Goal: Information Seeking & Learning: Learn about a topic

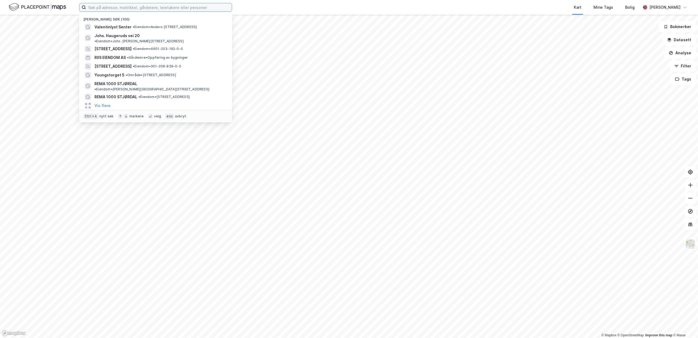
click at [196, 8] on input at bounding box center [159, 7] width 146 height 8
click at [137, 10] on input at bounding box center [159, 7] width 146 height 8
drag, startPoint x: 124, startPoint y: 26, endPoint x: 121, endPoint y: 7, distance: 18.5
click at [121, 24] on span "Valentinlyst Senter" at bounding box center [112, 27] width 37 height 7
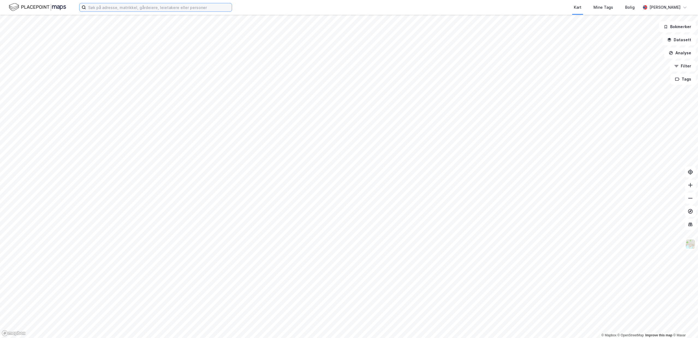
click at [114, 4] on input at bounding box center [159, 7] width 146 height 8
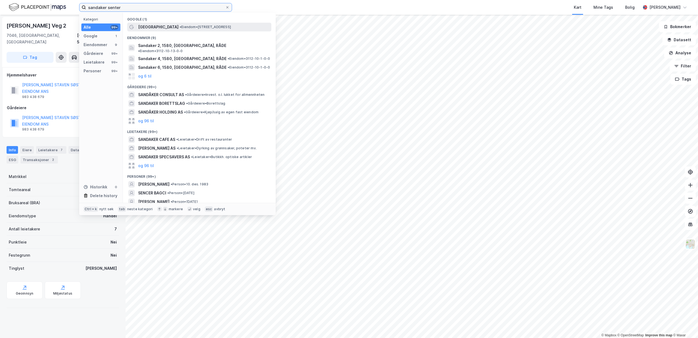
type input "sandaker senter"
click at [199, 29] on span "• Eiendom • [STREET_ADDRESS]" at bounding box center [205, 27] width 51 height 4
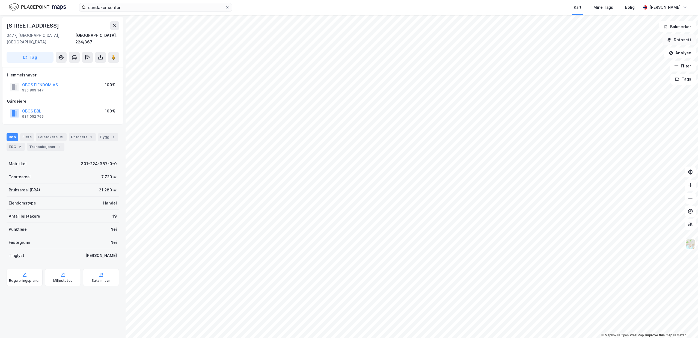
click at [685, 39] on button "Datasett" at bounding box center [678, 39] width 33 height 11
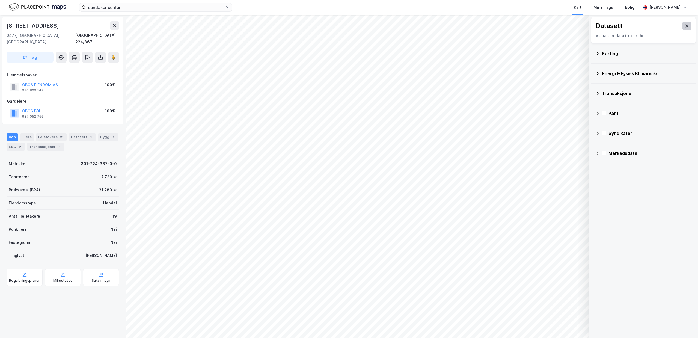
click at [685, 24] on icon at bounding box center [687, 26] width 4 height 4
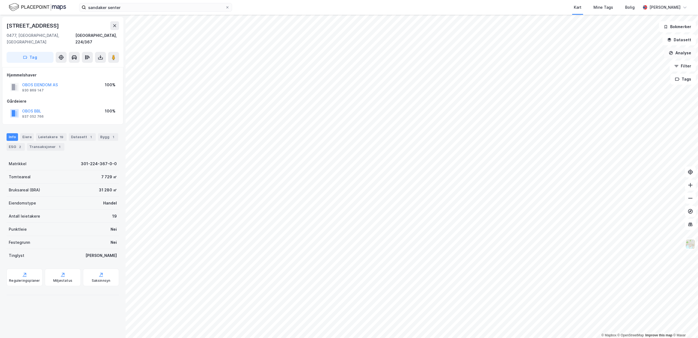
click at [683, 54] on button "Analyse" at bounding box center [680, 52] width 32 height 11
click at [649, 85] on div "Se demografi" at bounding box center [629, 86] width 63 height 9
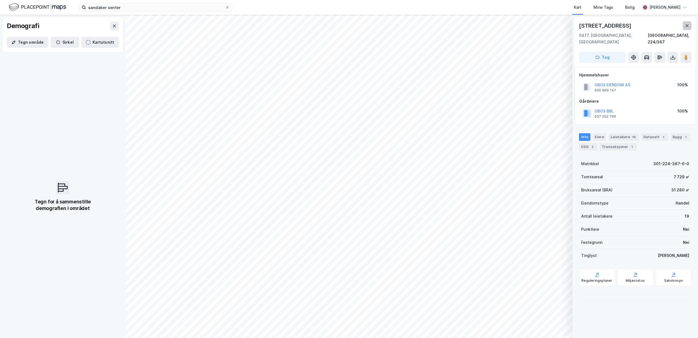
click at [687, 24] on icon at bounding box center [687, 25] width 4 height 4
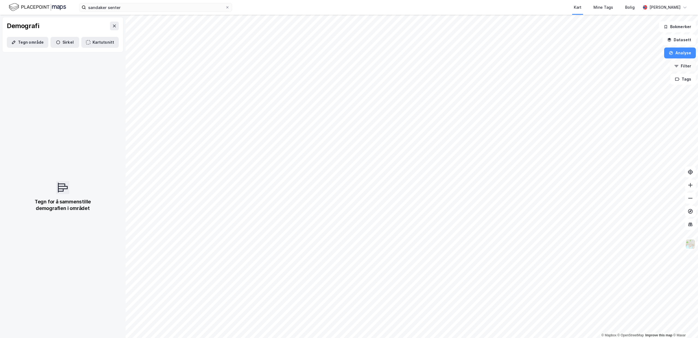
click at [686, 65] on button "Filter" at bounding box center [683, 66] width 26 height 11
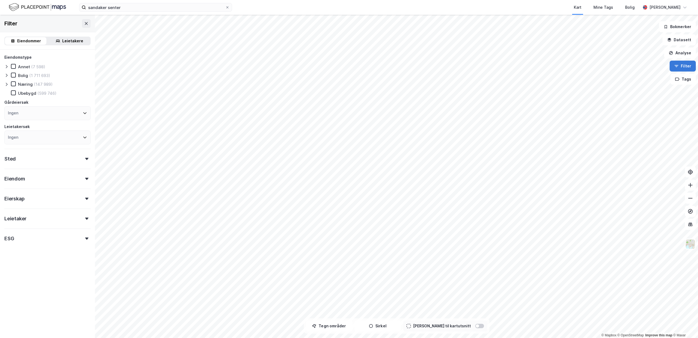
click at [686, 64] on button "Filter" at bounding box center [683, 66] width 26 height 11
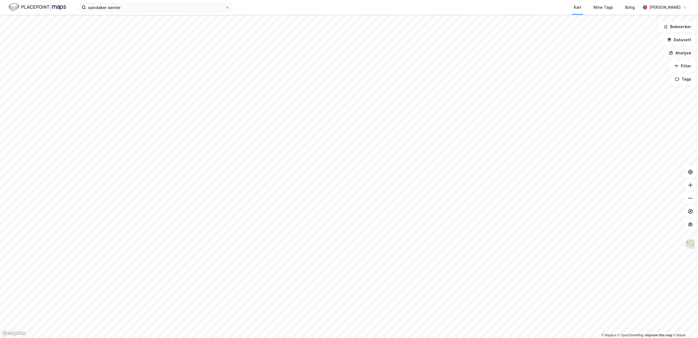
click at [683, 52] on button "Analyse" at bounding box center [680, 52] width 32 height 11
click at [647, 75] on div "Tegn sirkel" at bounding box center [632, 75] width 47 height 5
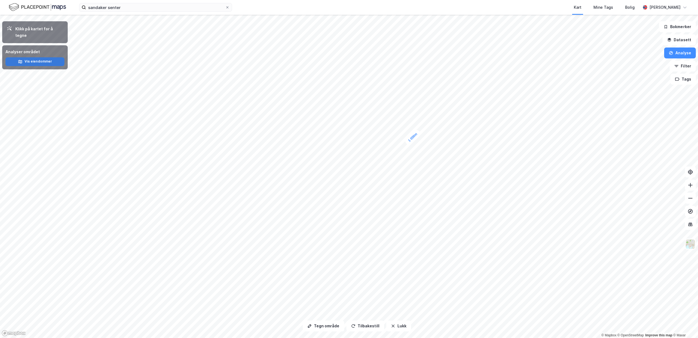
click at [34, 57] on button "Vis eiendommer" at bounding box center [34, 61] width 59 height 9
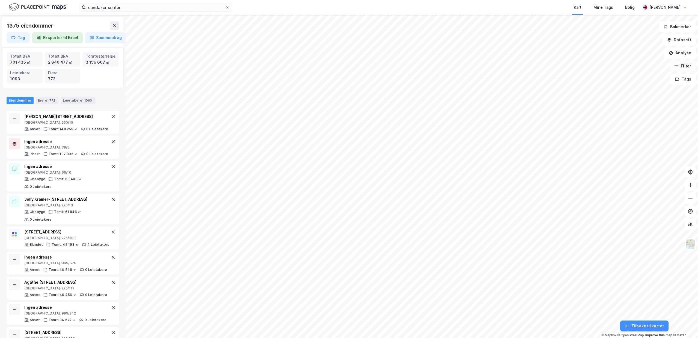
click at [684, 64] on button "Filter" at bounding box center [683, 66] width 26 height 11
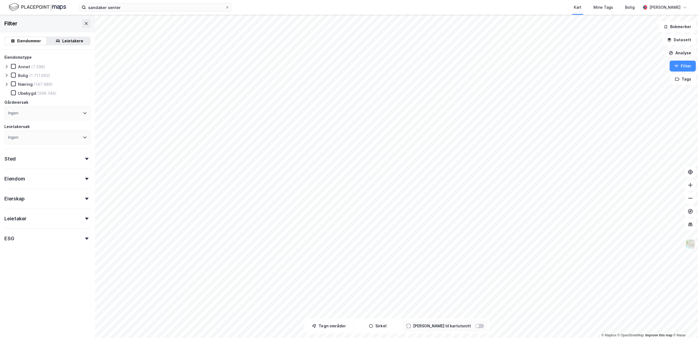
click at [681, 54] on button "Analyse" at bounding box center [680, 52] width 32 height 11
click at [646, 87] on div "Se demografi" at bounding box center [632, 87] width 47 height 5
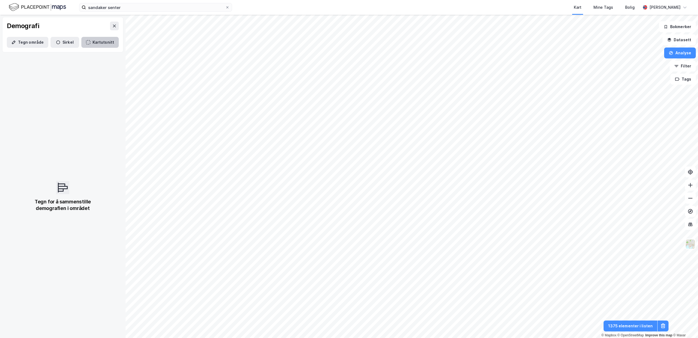
click at [108, 40] on button "Kartutsnitt" at bounding box center [99, 42] width 37 height 11
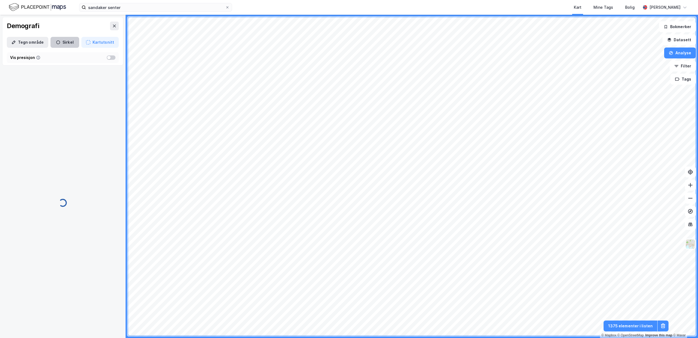
click at [64, 43] on button "Sirkel" at bounding box center [64, 42] width 29 height 11
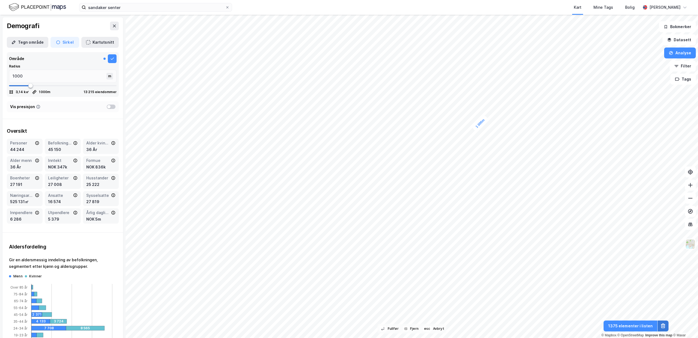
click at [664, 326] on icon at bounding box center [662, 325] width 5 height 5
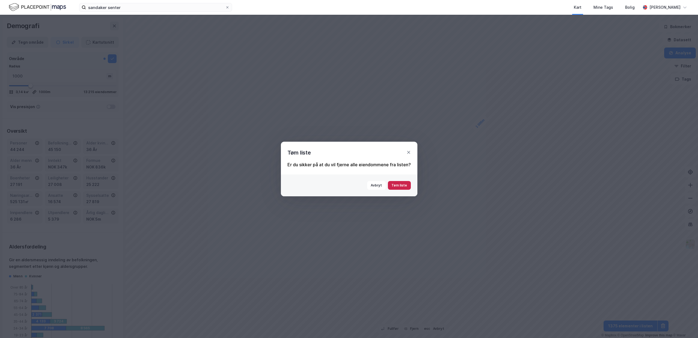
click at [396, 186] on button "Tøm liste" at bounding box center [399, 185] width 23 height 9
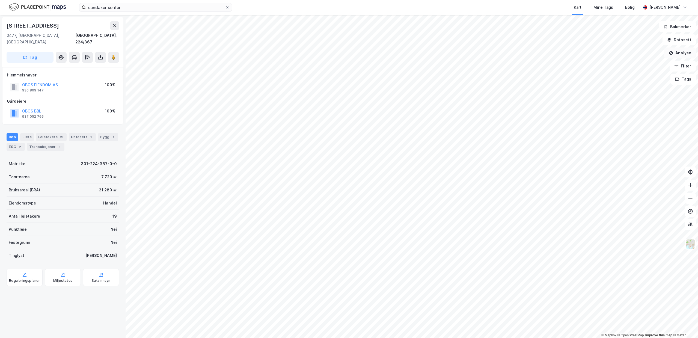
click at [684, 53] on button "Analyse" at bounding box center [680, 52] width 32 height 11
click at [631, 88] on div "Se demografi" at bounding box center [632, 87] width 47 height 5
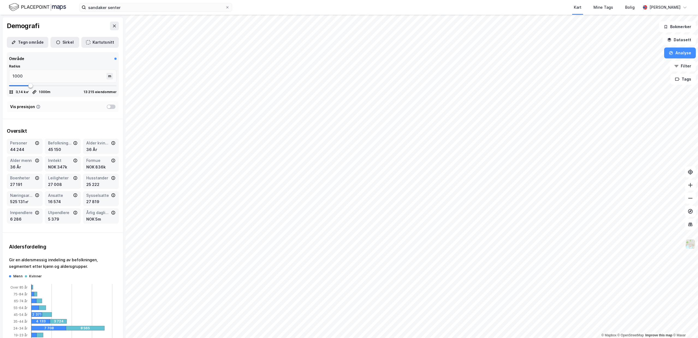
click at [690, 248] on img at bounding box center [690, 244] width 10 height 10
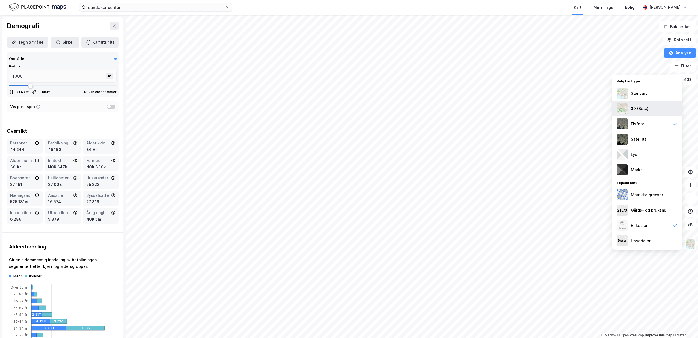
click at [641, 109] on div "3D (Beta)" at bounding box center [640, 108] width 18 height 7
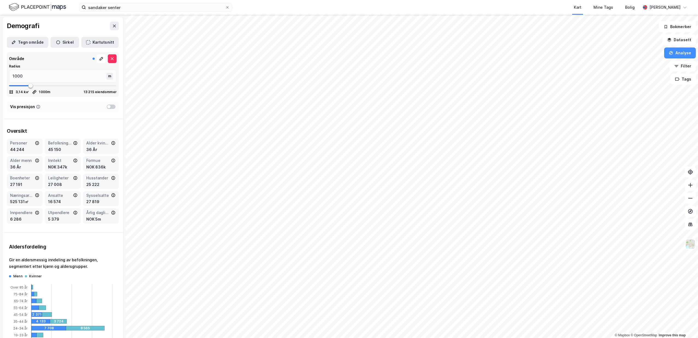
type input "623"
click at [22, 84] on span at bounding box center [63, 86] width 108 height 8
type input "572"
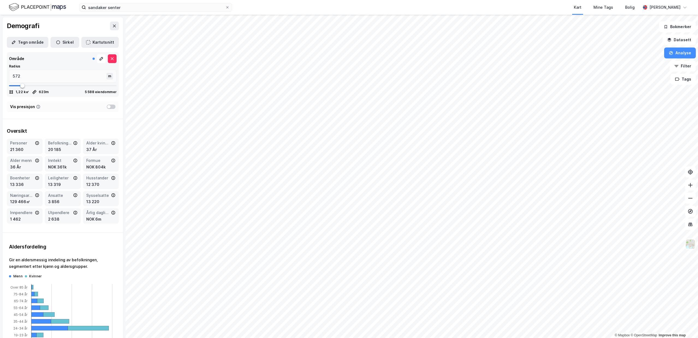
type input "534"
type input "509"
type input "496"
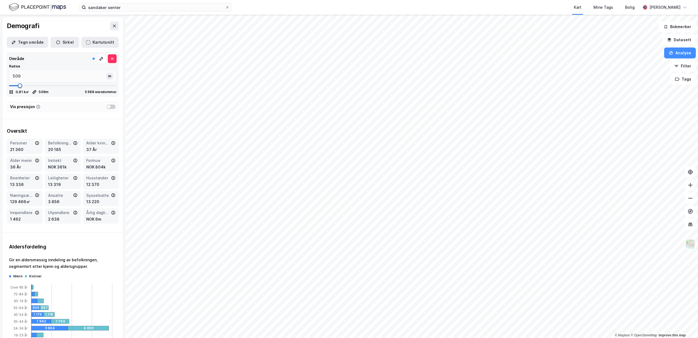
type input "496"
type input "509"
type input "521"
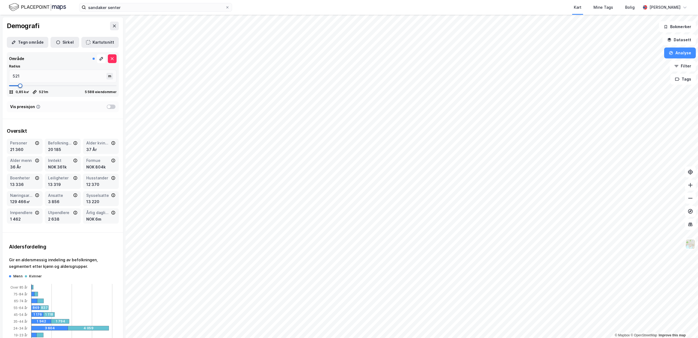
type input "509"
type input "496"
type input "509"
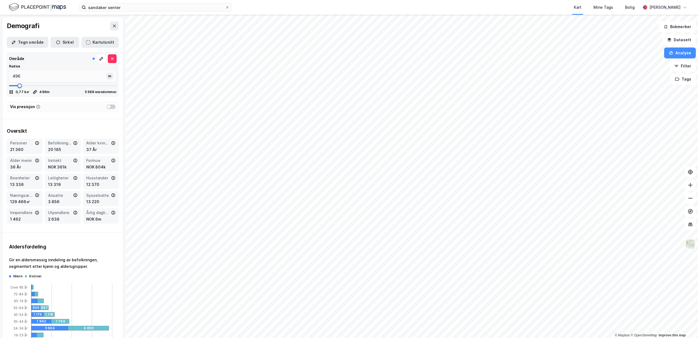
type input "509"
type input "521"
type input "534"
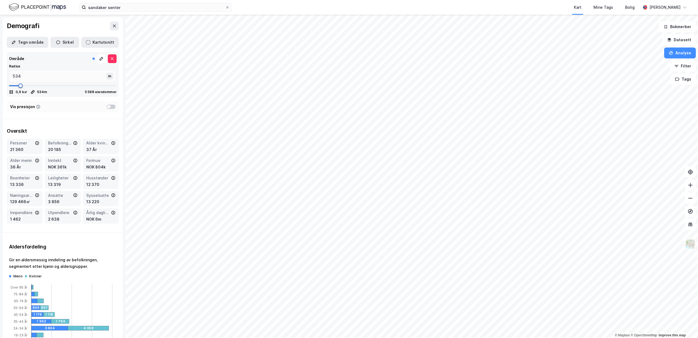
drag, startPoint x: 22, startPoint y: 84, endPoint x: 20, endPoint y: 88, distance: 4.6
click at [20, 88] on span at bounding box center [20, 86] width 4 height 4
drag, startPoint x: -13, startPoint y: 80, endPoint x: -35, endPoint y: 77, distance: 22.6
click at [9, 77] on input "534" at bounding box center [58, 76] width 98 height 13
type input "75"
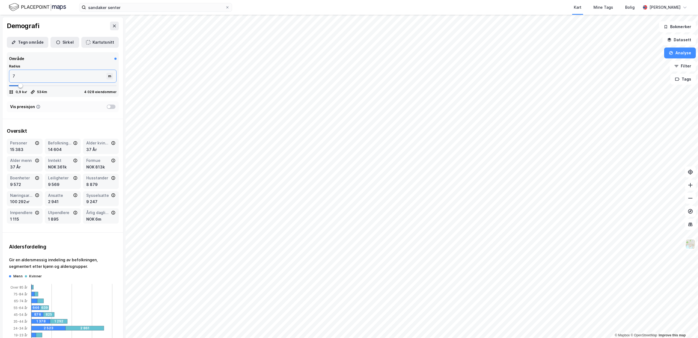
type input "75"
type input "750"
click at [56, 106] on div "Vis presisjon" at bounding box center [63, 106] width 112 height 11
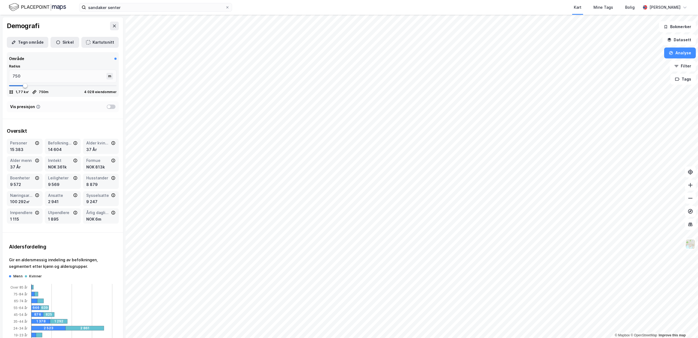
click at [111, 107] on div at bounding box center [111, 107] width 9 height 4
drag, startPoint x: 36, startPoint y: 75, endPoint x: -65, endPoint y: 72, distance: 100.5
click at [9, 72] on input "750" at bounding box center [58, 76] width 98 height 13
type input "5"
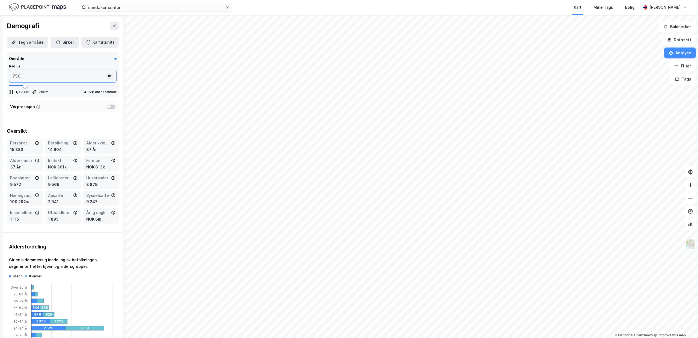
type input "5"
type input "50"
type input "500"
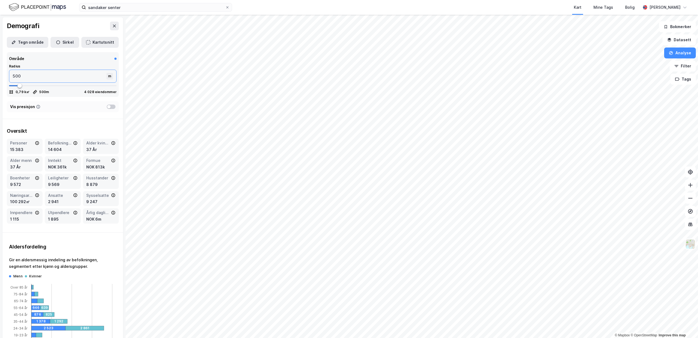
type input "5000"
type input "500"
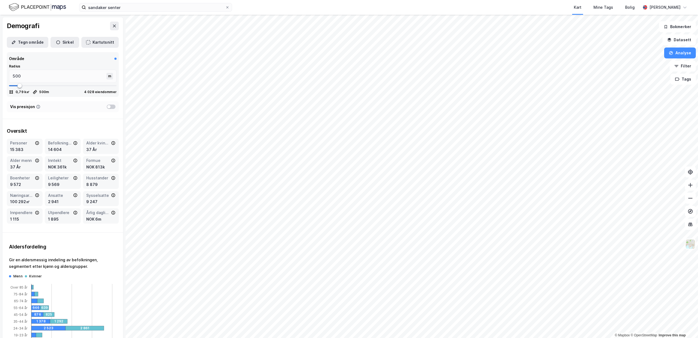
click at [70, 27] on div "Demografi" at bounding box center [62, 25] width 121 height 17
click at [35, 114] on div "Vis presisjon" at bounding box center [62, 106] width 121 height 15
click at [691, 246] on img at bounding box center [690, 244] width 10 height 10
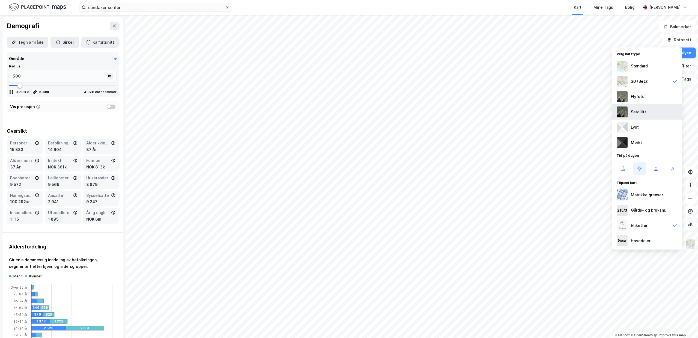
click at [665, 109] on div "Satellitt" at bounding box center [647, 111] width 70 height 15
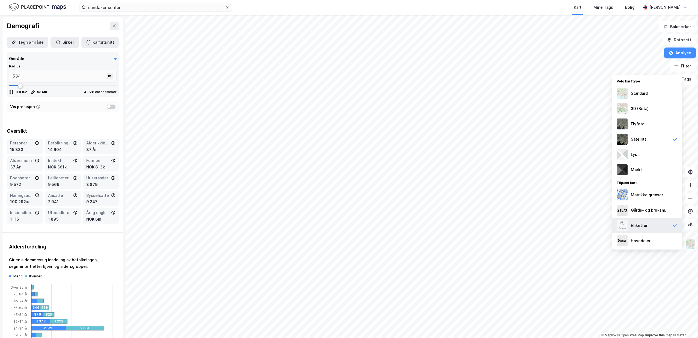
click at [659, 228] on div "Etiketter" at bounding box center [647, 225] width 70 height 15
type input "572"
type input "559"
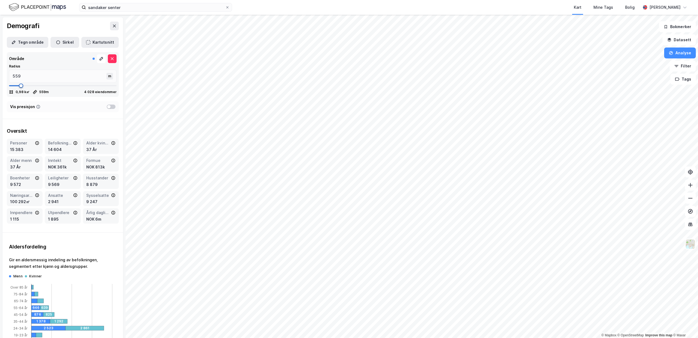
type input "547"
type input "534"
type input "521"
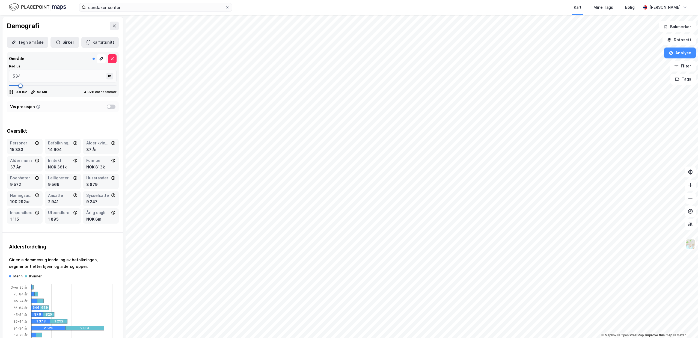
type input "521"
type input "509"
type input "496"
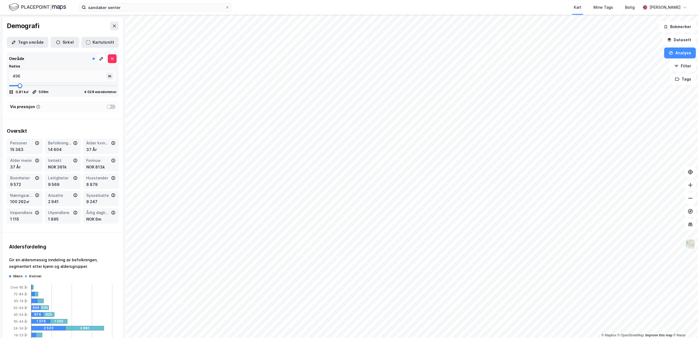
type input "483"
type input "496"
type input "509"
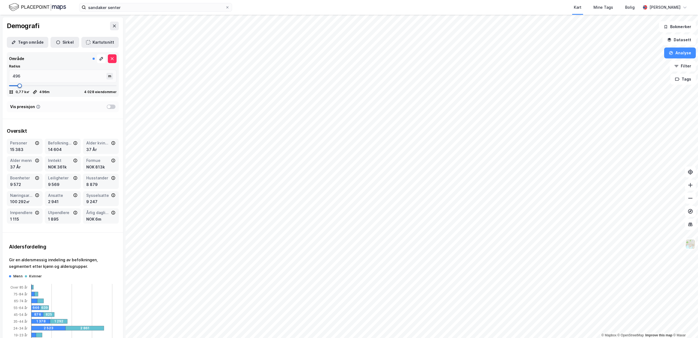
type input "509"
drag, startPoint x: 21, startPoint y: 85, endPoint x: 20, endPoint y: 88, distance: 2.8
click at [20, 88] on span at bounding box center [20, 86] width 4 height 4
drag, startPoint x: 24, startPoint y: 77, endPoint x: -15, endPoint y: 76, distance: 39.0
click at [9, 76] on input "509" at bounding box center [58, 76] width 98 height 13
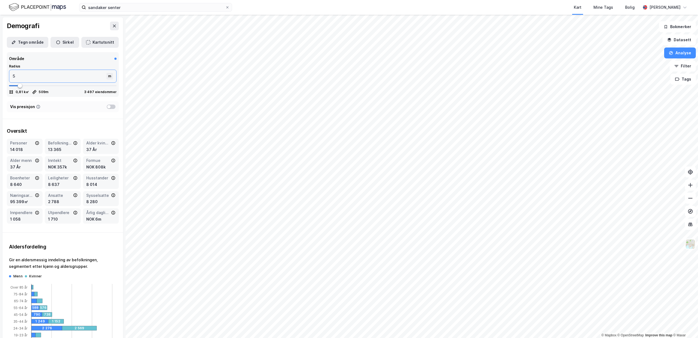
type input "50"
type input "500"
click at [55, 127] on div "Oversikt Personer 14 018 Befolkning dagtid 13 365 Alder kvinner 37 År Alder men…" at bounding box center [62, 175] width 121 height 105
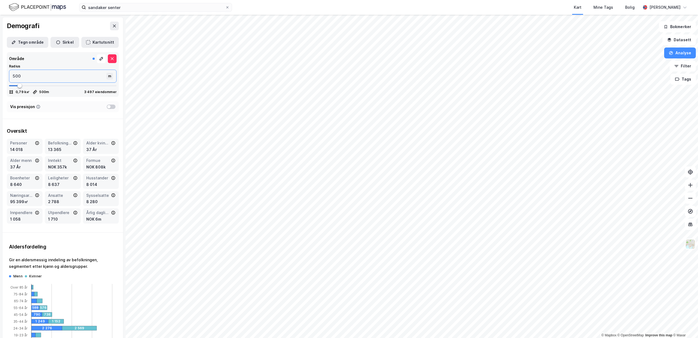
click at [23, 77] on input "500" at bounding box center [58, 76] width 98 height 13
type input "1"
type input "10"
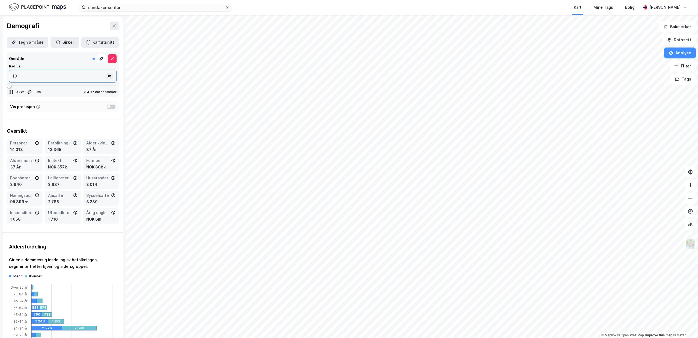
type input "100"
type input "1000"
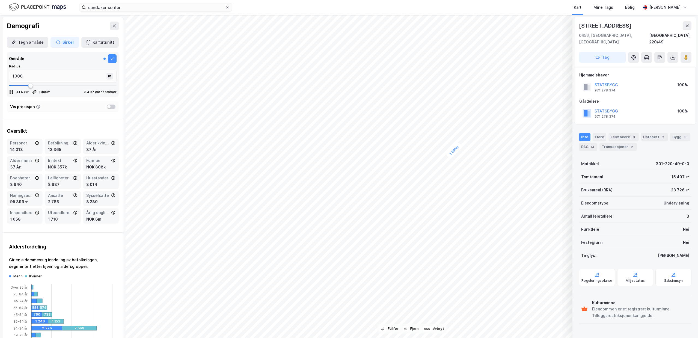
click at [67, 108] on div "Vis presisjon" at bounding box center [63, 106] width 112 height 11
click at [90, 129] on div "Oversikt" at bounding box center [63, 131] width 112 height 7
click at [109, 107] on div at bounding box center [108, 106] width 3 height 3
click at [109, 107] on div at bounding box center [111, 107] width 9 height 4
click at [113, 60] on icon at bounding box center [112, 58] width 4 height 4
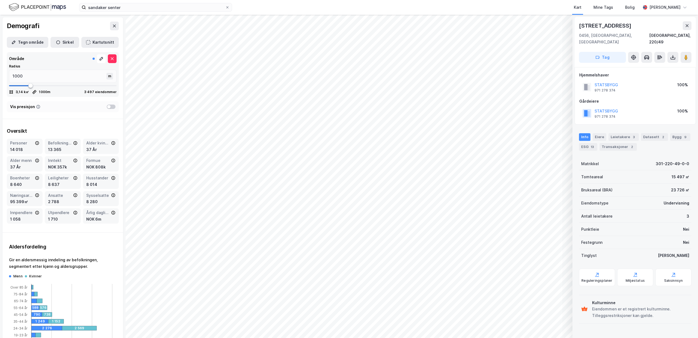
click at [113, 60] on icon at bounding box center [112, 58] width 4 height 4
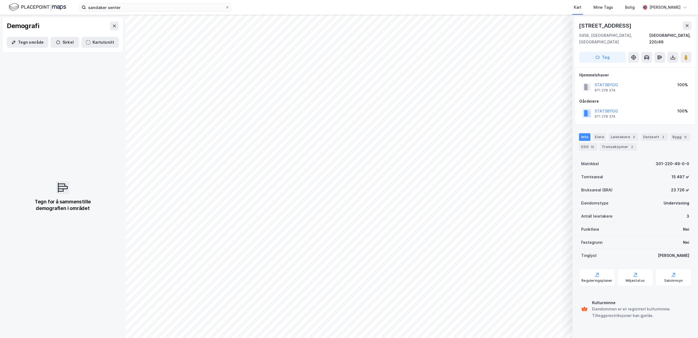
click at [113, 60] on div "Tegn for å sammenstille demografien i området" at bounding box center [63, 196] width 126 height 283
click at [663, 52] on button at bounding box center [659, 57] width 11 height 11
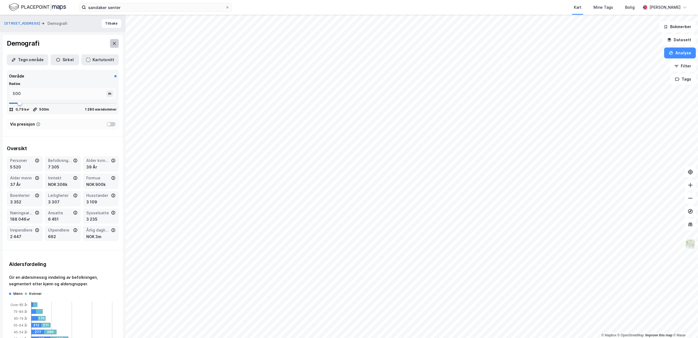
click at [117, 43] on button at bounding box center [114, 43] width 9 height 9
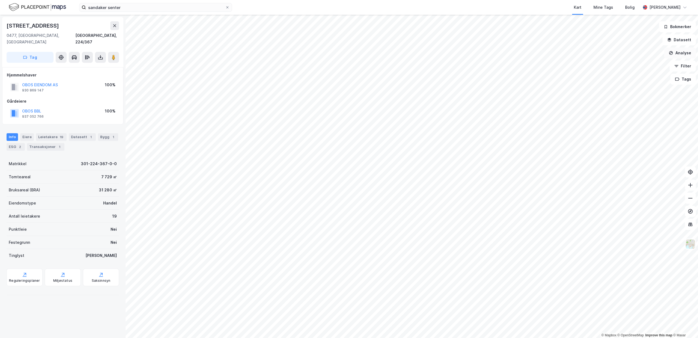
click at [678, 51] on button "Analyse" at bounding box center [680, 52] width 32 height 11
click at [644, 84] on div "Se demografi" at bounding box center [629, 86] width 63 height 9
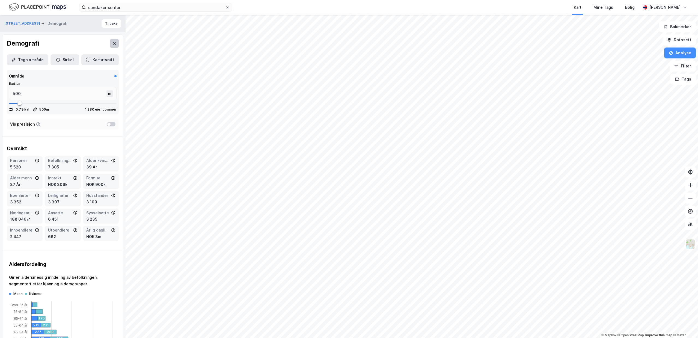
click at [113, 44] on icon at bounding box center [114, 43] width 4 height 4
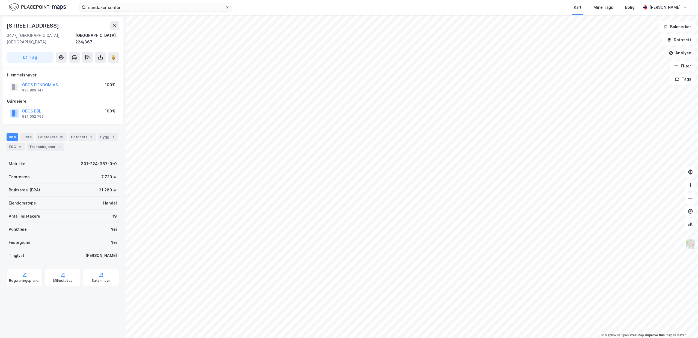
click at [683, 56] on button "Analyse" at bounding box center [680, 52] width 32 height 11
click at [641, 75] on div "Tegn sirkel" at bounding box center [632, 75] width 47 height 5
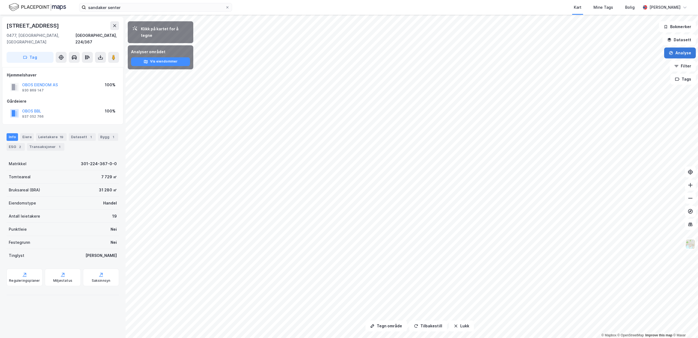
click at [682, 55] on button "Analyse" at bounding box center [680, 52] width 32 height 11
click at [637, 88] on div "Se demografi" at bounding box center [632, 87] width 47 height 5
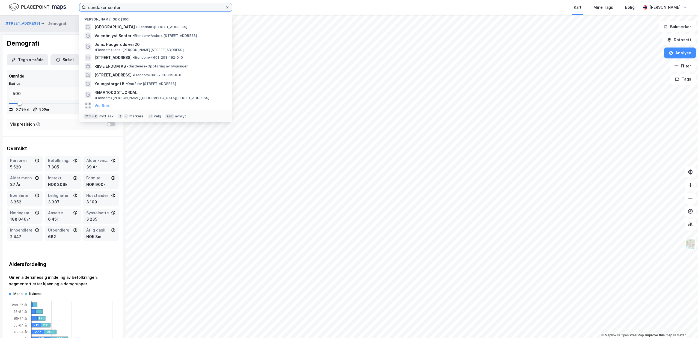
click at [191, 6] on input "sandaker senter" at bounding box center [155, 7] width 139 height 8
click at [137, 26] on span "• Eiendom • [STREET_ADDRESS]" at bounding box center [161, 27] width 51 height 4
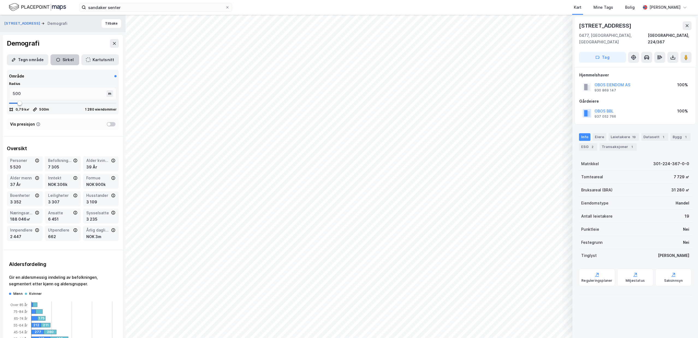
click at [67, 60] on button "Sirkel" at bounding box center [64, 59] width 29 height 11
click at [112, 75] on icon at bounding box center [112, 76] width 4 height 4
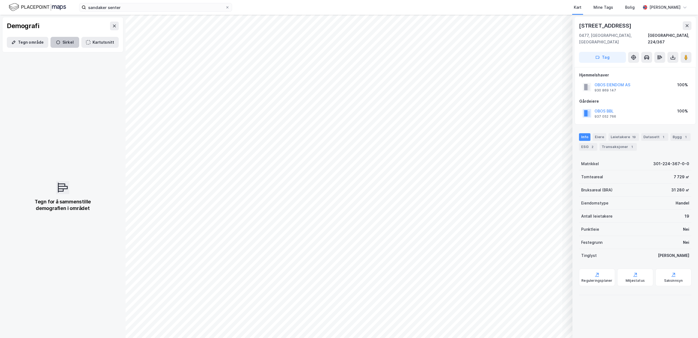
click at [66, 44] on button "Sirkel" at bounding box center [64, 42] width 29 height 11
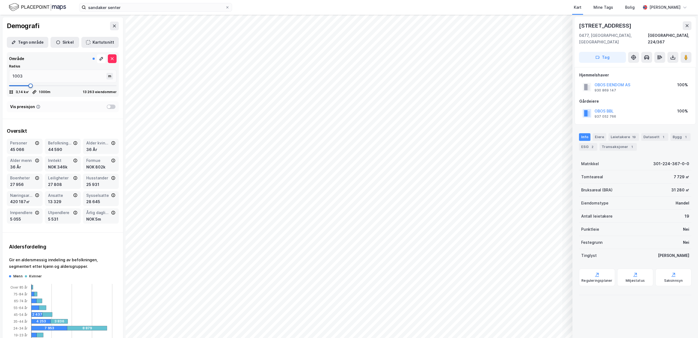
type input "991"
type input "978"
type input "940"
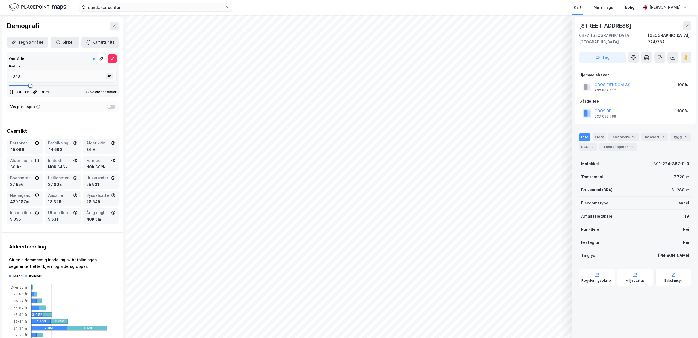
type input "940"
type input "915"
type input "902"
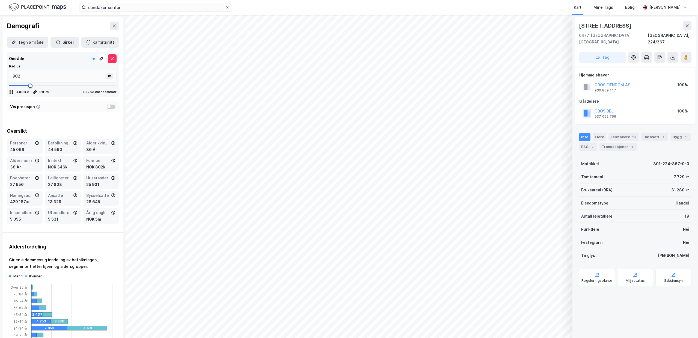
type input "889"
type input "876"
type input "864"
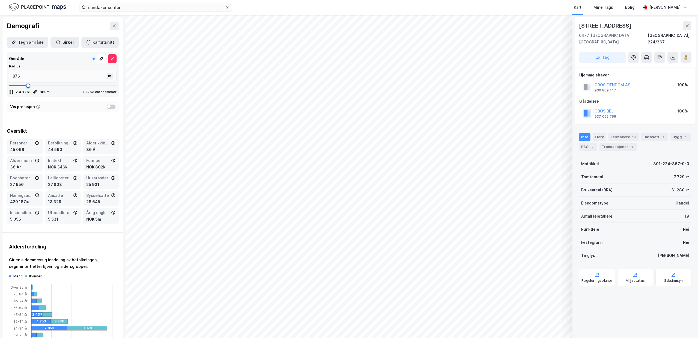
type input "864"
type input "851"
type input "838"
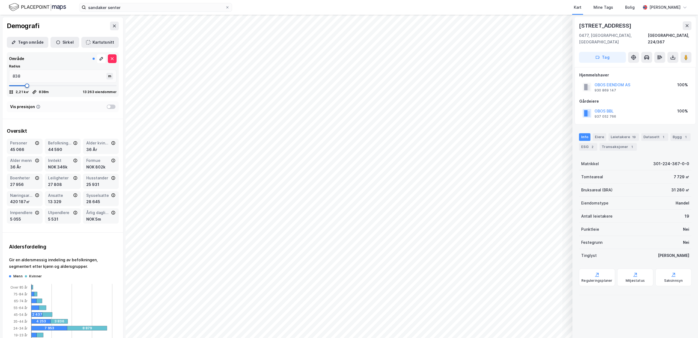
type input "826"
type input "813"
type input "800"
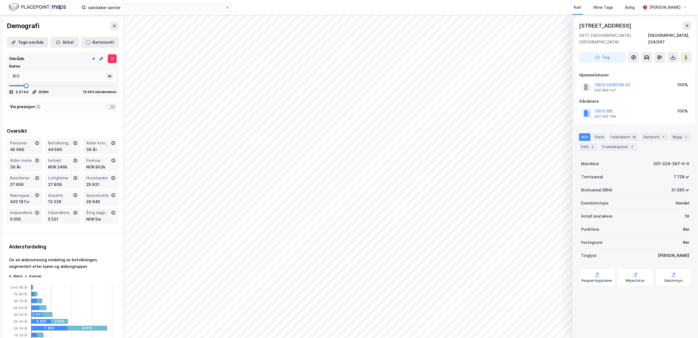
type input "800"
type input "788"
type input "775"
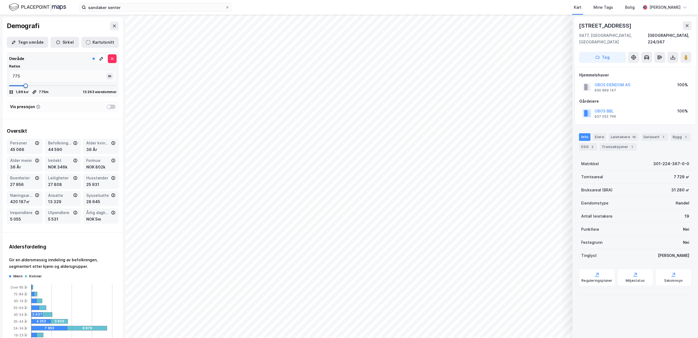
type input "762"
type input "750"
drag, startPoint x: 31, startPoint y: 83, endPoint x: 25, endPoint y: 86, distance: 6.0
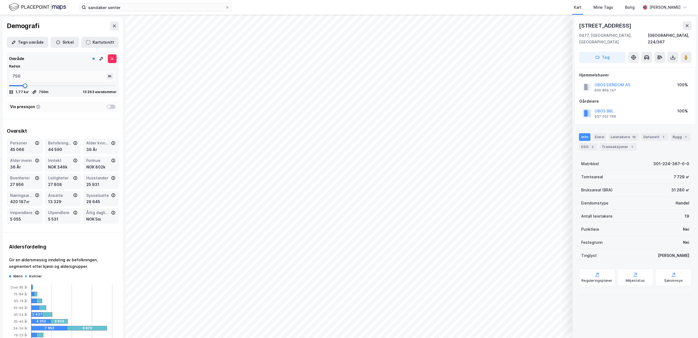
click at [25, 86] on span at bounding box center [25, 86] width 4 height 4
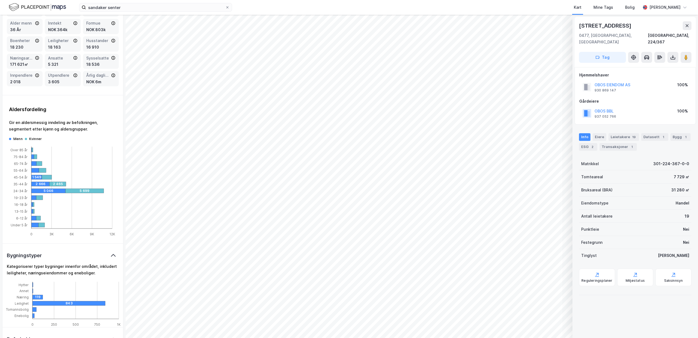
scroll to position [112, 0]
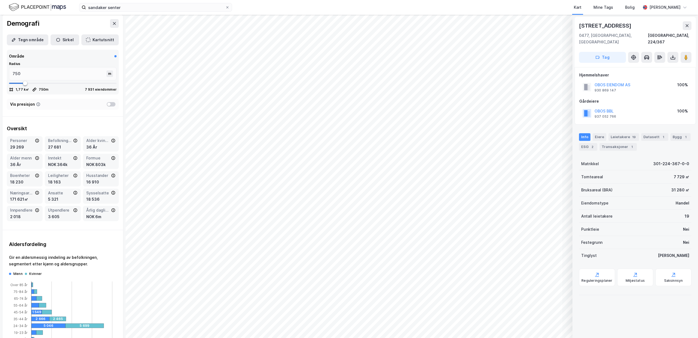
scroll to position [0, 0]
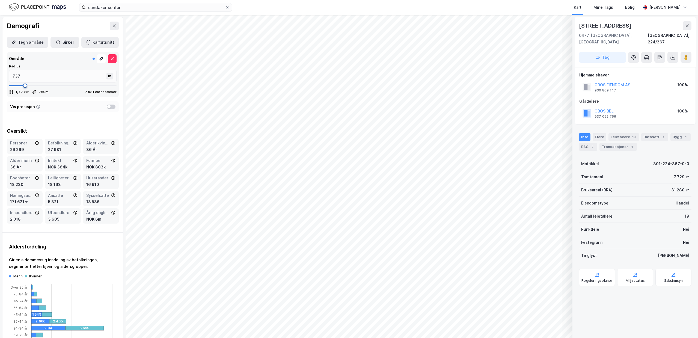
type input "724"
type input "712"
type input "699"
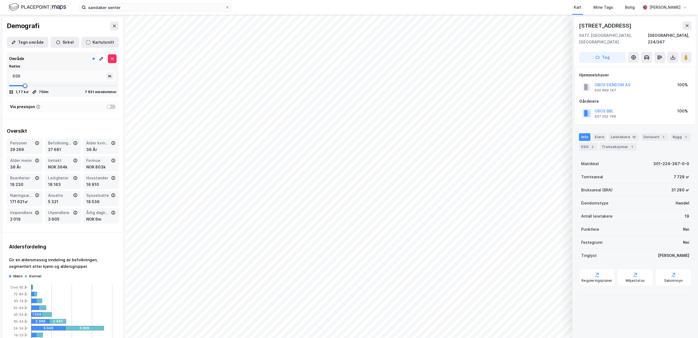
type input "699"
type input "686"
type input "673"
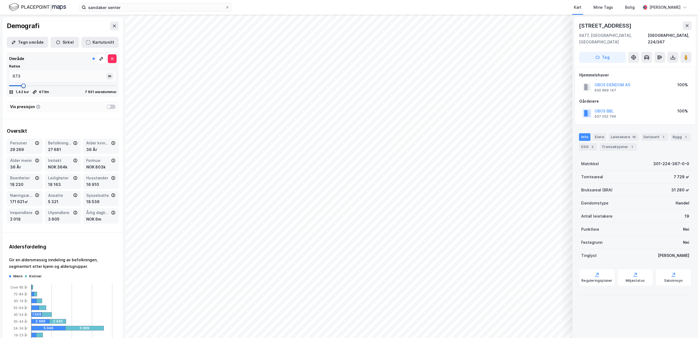
type input "661"
type input "648"
type input "635"
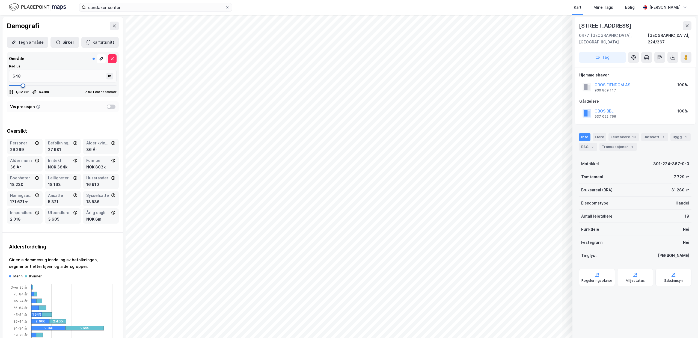
type input "635"
type input "623"
type input "610"
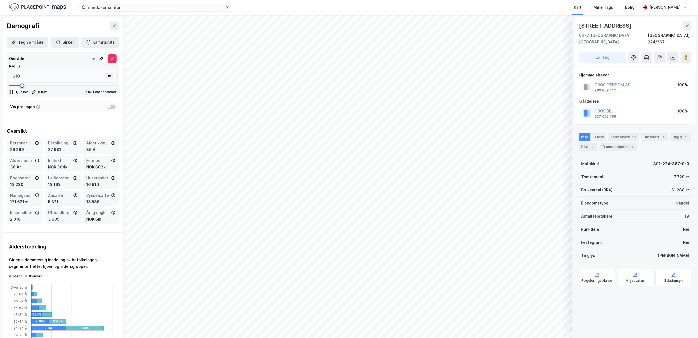
type input "597"
type input "585"
type input "572"
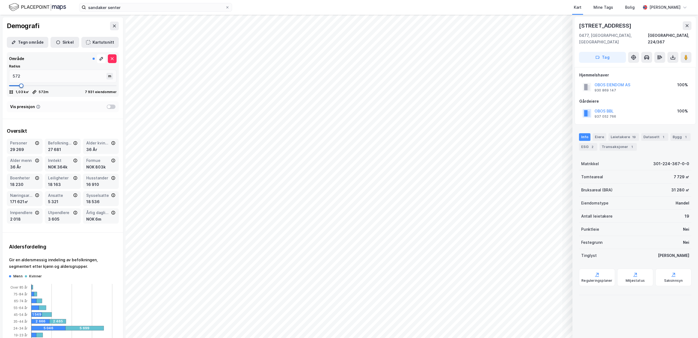
type input "572"
type input "559"
type input "547"
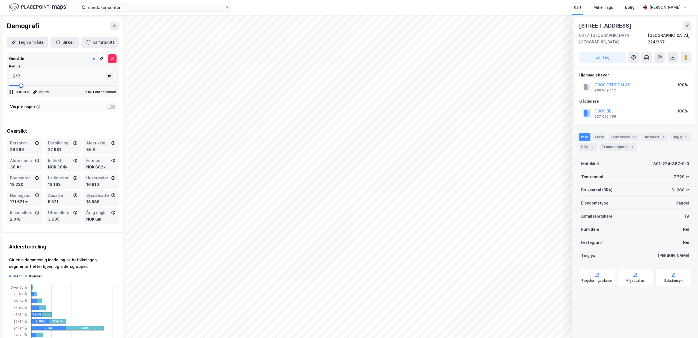
type input "534"
type input "521"
type input "509"
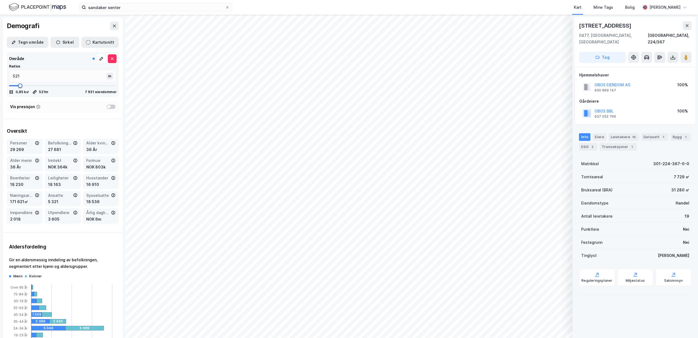
type input "509"
type input "496"
type input "483"
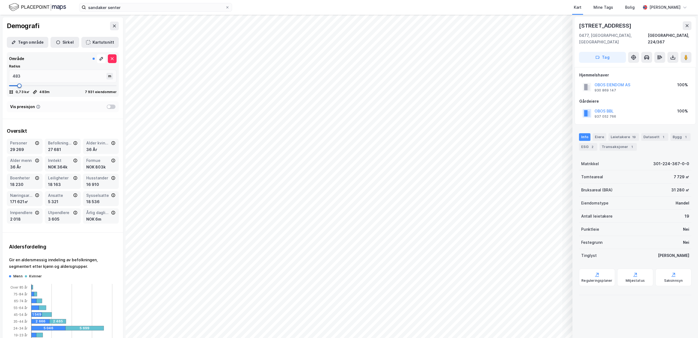
type input "496"
type input "509"
drag, startPoint x: 25, startPoint y: 84, endPoint x: 20, endPoint y: 86, distance: 5.4
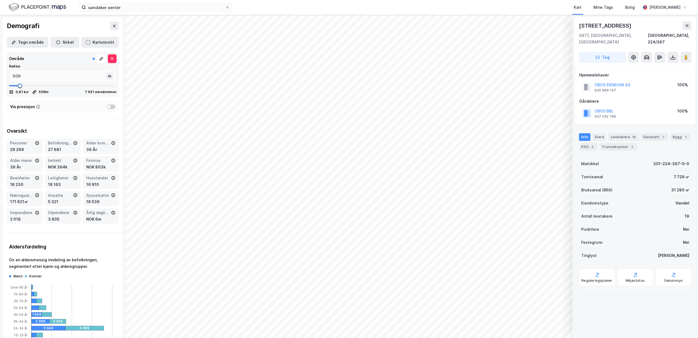
click at [20, 86] on span at bounding box center [20, 86] width 4 height 4
type input "445"
type input "432"
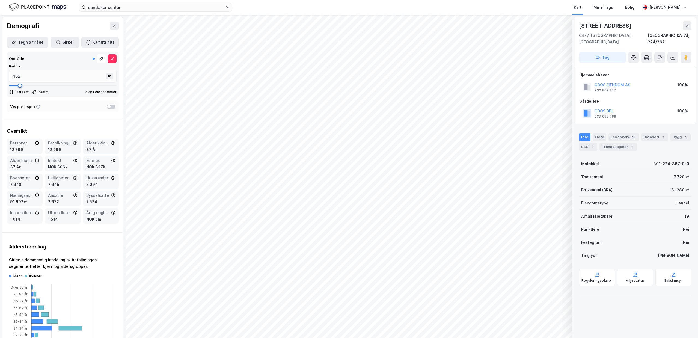
type input "420"
type input "407"
type input "420"
type input "432"
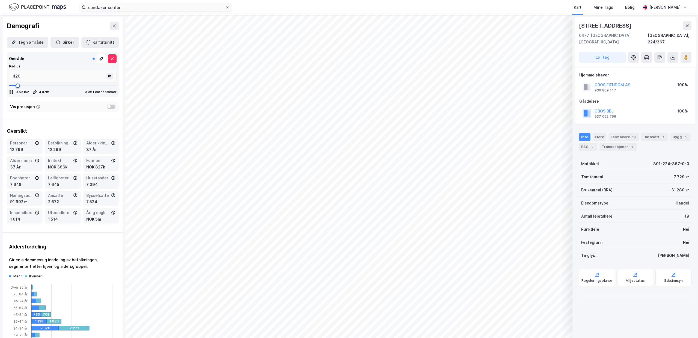
type input "432"
type input "445"
type input "458"
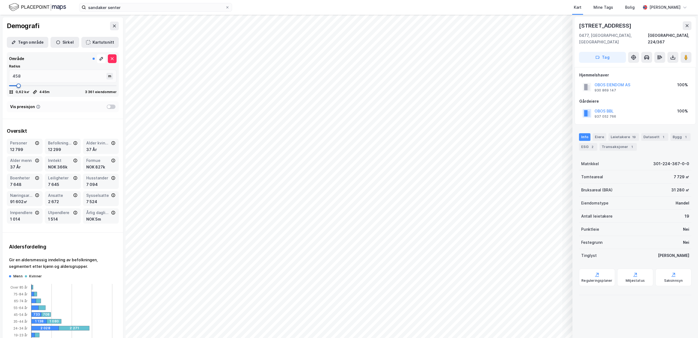
type input "470"
type input "483"
type input "496"
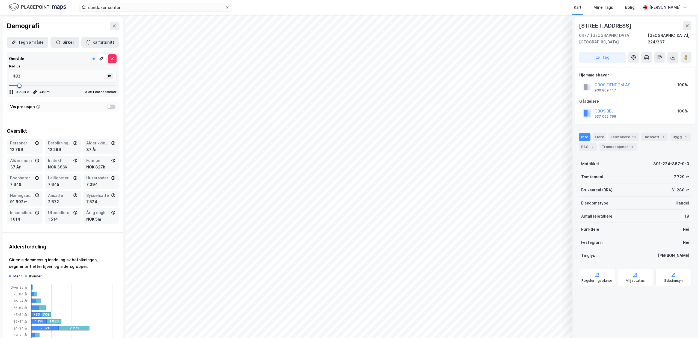
type input "496"
type input "509"
click at [20, 86] on span at bounding box center [20, 86] width 4 height 4
click at [26, 79] on input "509" at bounding box center [58, 76] width 98 height 13
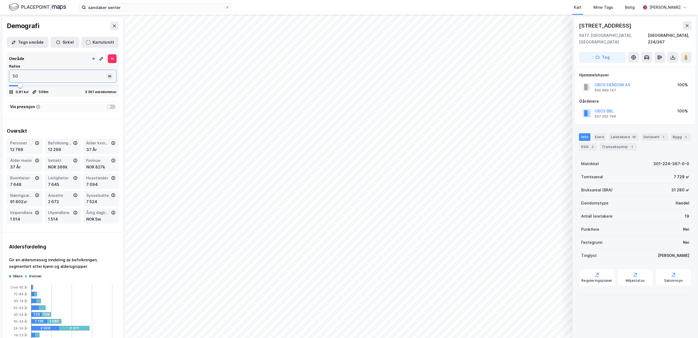
type input "500"
click at [54, 111] on div "Vis presisjon" at bounding box center [63, 106] width 112 height 11
type input "851"
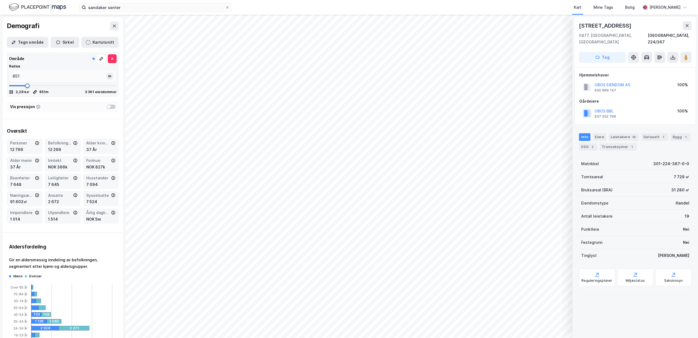
click at [27, 87] on span at bounding box center [63, 86] width 108 height 8
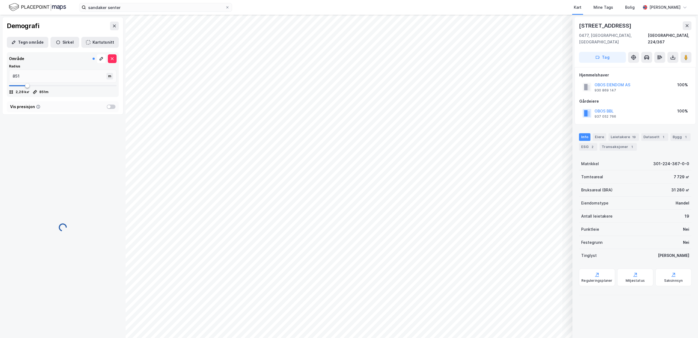
type input "470"
click at [19, 86] on span at bounding box center [18, 85] width 18 height 1
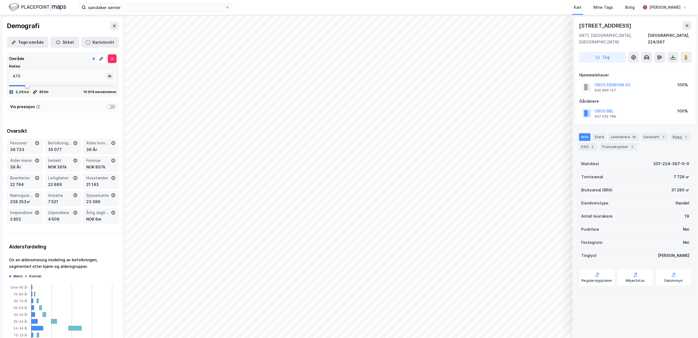
type input "470"
type input "496"
click at [20, 85] on span at bounding box center [19, 86] width 4 height 4
type input "496"
type input "534"
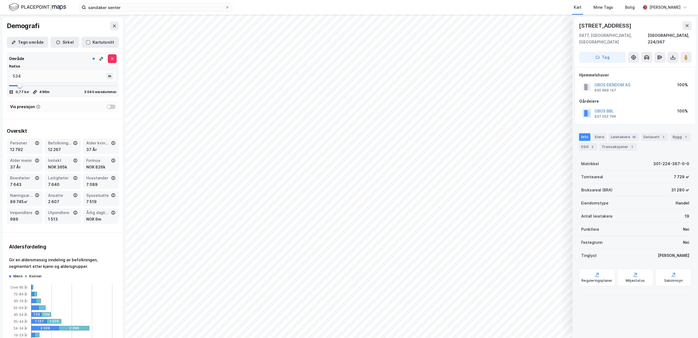
click at [20, 85] on span at bounding box center [19, 86] width 4 height 4
type input "534"
click at [20, 85] on span at bounding box center [20, 86] width 4 height 4
type input "496"
click at [20, 85] on span at bounding box center [20, 86] width 4 height 4
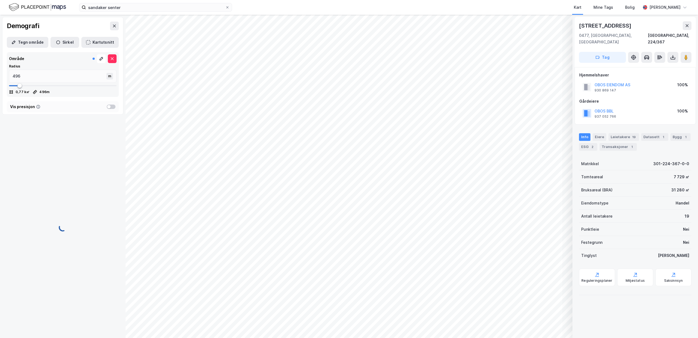
type input "496"
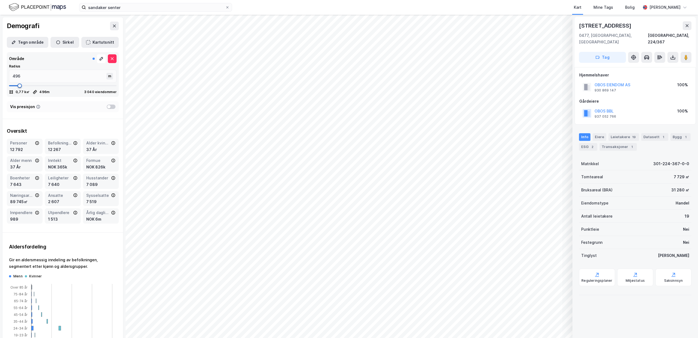
type input "509"
type input "496"
type input "483"
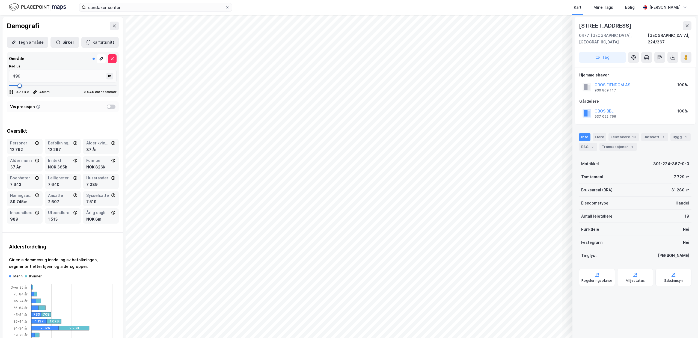
type input "483"
type input "496"
type input "509"
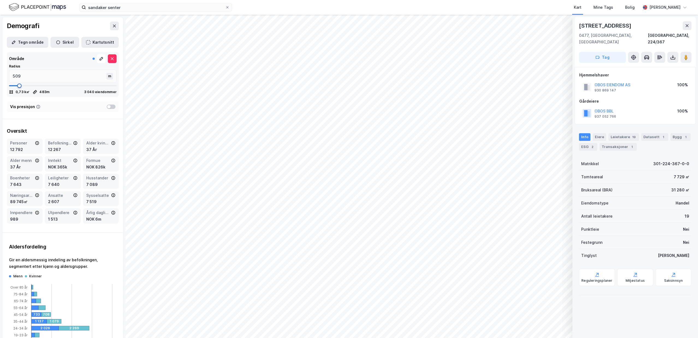
type input "534"
type input "547"
type input "572"
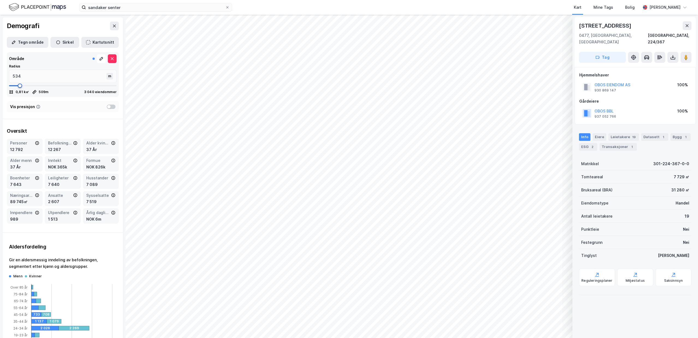
drag, startPoint x: 20, startPoint y: 85, endPoint x: 20, endPoint y: 88, distance: 3.1
click at [20, 88] on span at bounding box center [20, 86] width 4 height 4
click at [13, 86] on span at bounding box center [63, 86] width 108 height 8
click at [21, 85] on span at bounding box center [63, 85] width 108 height 1
click at [20, 85] on span at bounding box center [21, 86] width 4 height 4
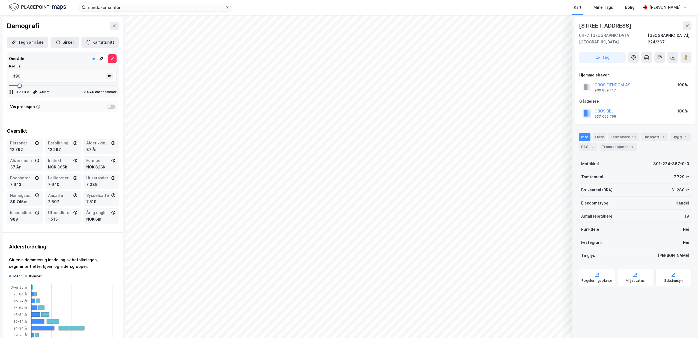
click at [20, 85] on span at bounding box center [19, 86] width 4 height 4
click at [22, 78] on input "521" at bounding box center [58, 76] width 98 height 13
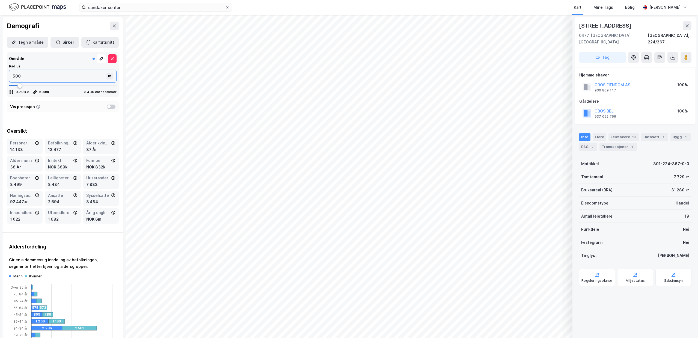
click at [34, 76] on input "500" at bounding box center [58, 76] width 98 height 13
click at [54, 75] on input "750" at bounding box center [58, 76] width 98 height 13
click at [110, 76] on div "m" at bounding box center [109, 76] width 7 height 7
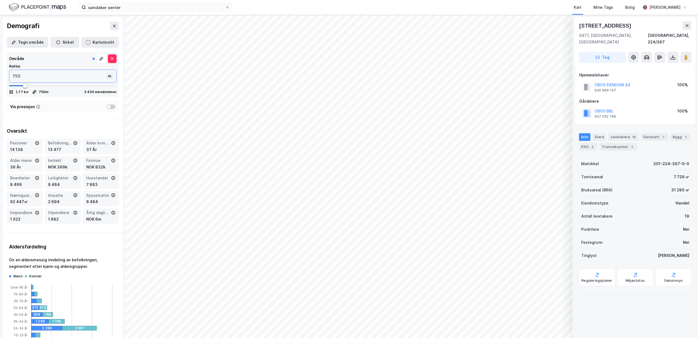
click at [108, 76] on input "750" at bounding box center [58, 76] width 98 height 13
click at [110, 76] on div "m" at bounding box center [109, 76] width 7 height 7
click at [108, 76] on input "750" at bounding box center [58, 76] width 98 height 13
click at [110, 76] on div "m" at bounding box center [109, 76] width 7 height 7
click at [108, 76] on input "750" at bounding box center [58, 76] width 98 height 13
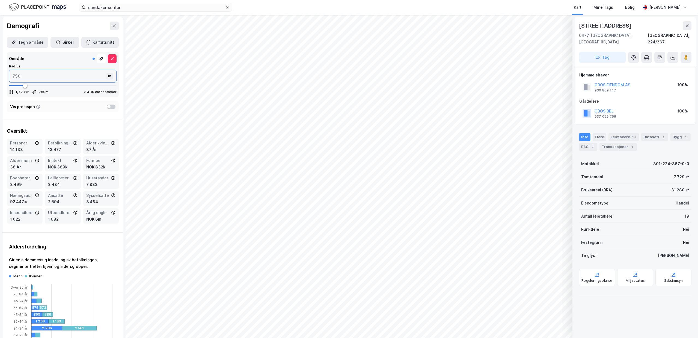
click at [24, 75] on input "750" at bounding box center [58, 76] width 98 height 13
click at [25, 84] on span at bounding box center [25, 86] width 4 height 4
drag, startPoint x: 27, startPoint y: 76, endPoint x: -24, endPoint y: 74, distance: 51.4
click at [9, 74] on input "737" at bounding box center [58, 76] width 98 height 13
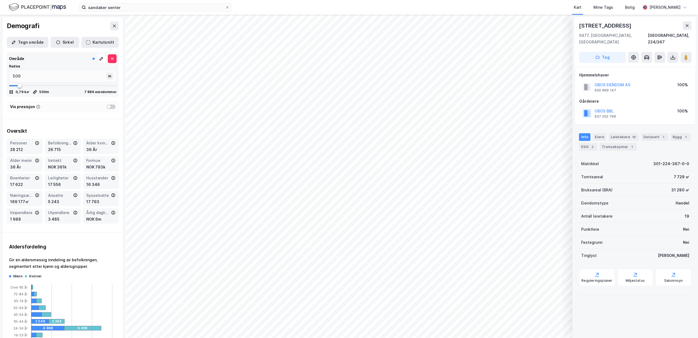
click at [20, 86] on span at bounding box center [19, 86] width 4 height 4
click at [20, 86] on span at bounding box center [20, 86] width 4 height 4
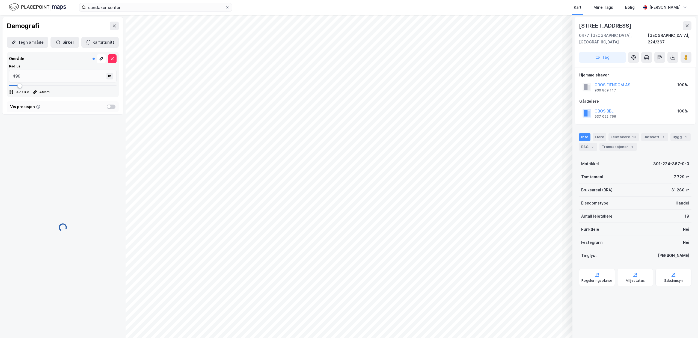
click at [20, 86] on span at bounding box center [19, 86] width 4 height 4
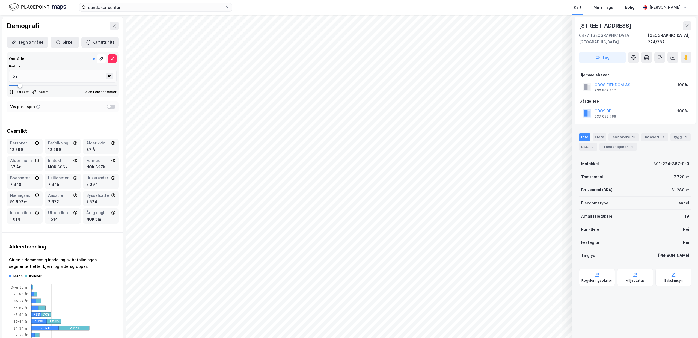
click at [20, 86] on span at bounding box center [20, 86] width 4 height 4
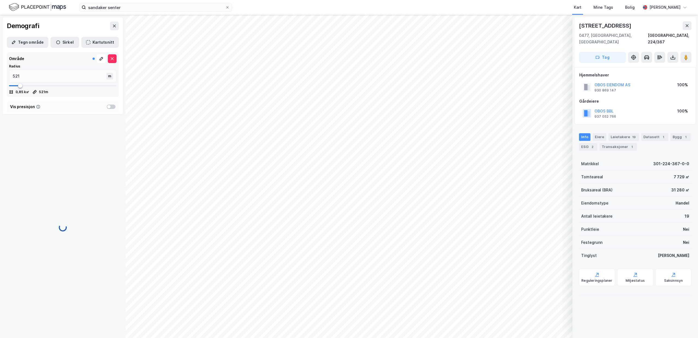
click at [20, 86] on span at bounding box center [20, 86] width 4 height 4
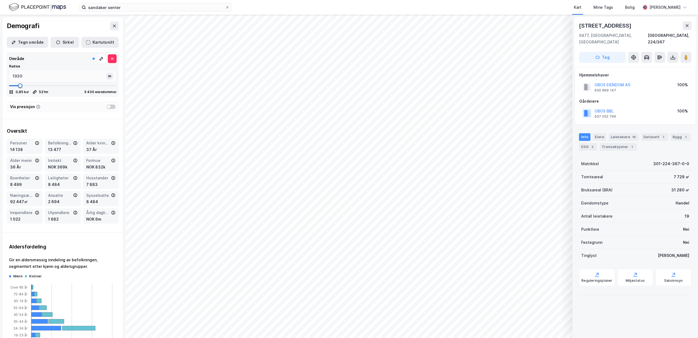
drag, startPoint x: 20, startPoint y: 86, endPoint x: 51, endPoint y: 84, distance: 30.7
click at [22, 84] on span at bounding box center [20, 86] width 4 height 4
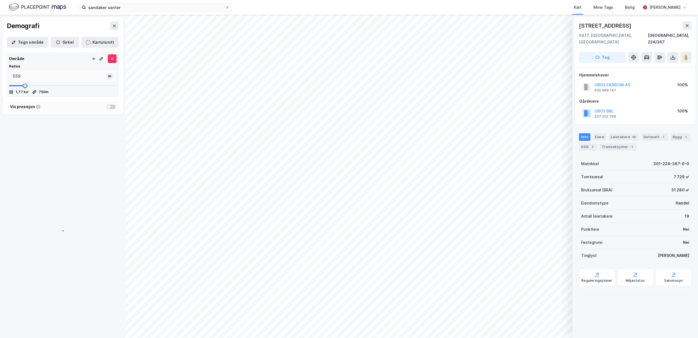
drag, startPoint x: 50, startPoint y: 85, endPoint x: 21, endPoint y: 88, distance: 29.9
click at [23, 88] on span at bounding box center [25, 86] width 4 height 4
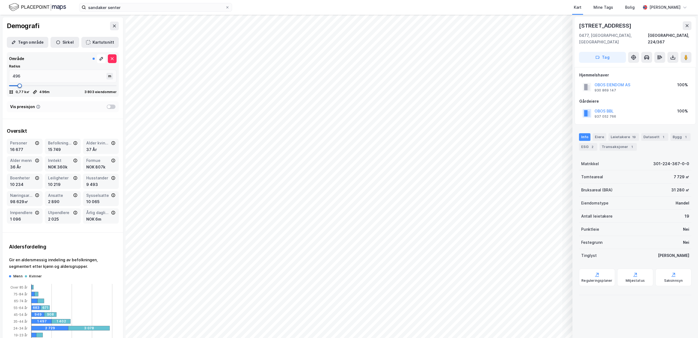
click at [20, 88] on span at bounding box center [19, 86] width 4 height 4
click at [45, 75] on input "496" at bounding box center [58, 76] width 98 height 13
click at [48, 97] on div "Område Radius 500 m 0,79 k㎡ 500 m 3 040 eiendommer" at bounding box center [62, 74] width 121 height 49
click at [91, 92] on div "3 040 eiendommer" at bounding box center [100, 92] width 32 height 4
click at [70, 111] on div "Vis presisjon" at bounding box center [63, 106] width 112 height 11
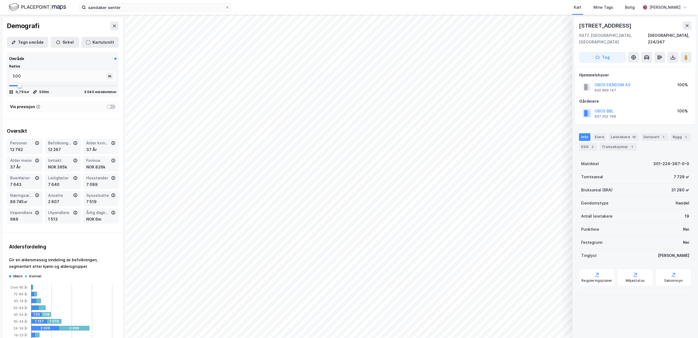
click at [110, 106] on div at bounding box center [108, 106] width 3 height 3
click at [109, 106] on div at bounding box center [111, 107] width 9 height 4
drag, startPoint x: 2, startPoint y: 78, endPoint x: -51, endPoint y: 79, distance: 53.2
click at [9, 79] on input "500" at bounding box center [58, 76] width 98 height 13
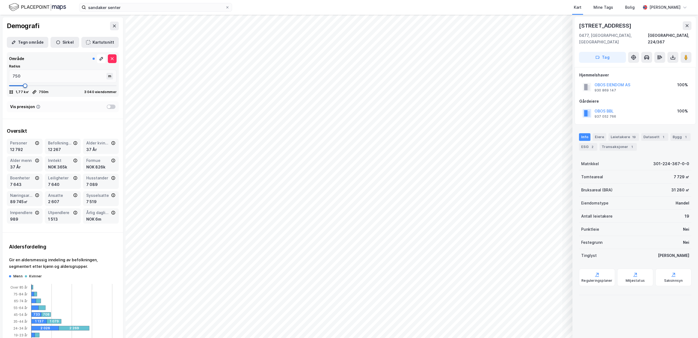
drag, startPoint x: 19, startPoint y: 86, endPoint x: 25, endPoint y: 85, distance: 6.6
click at [25, 85] on span at bounding box center [25, 86] width 4 height 4
click at [61, 126] on div "Oversikt Personer 29 269 Befolkning dagtid 27 681 Alder kvinner 36 År Alder men…" at bounding box center [62, 175] width 121 height 105
click at [112, 213] on icon at bounding box center [113, 212] width 4 height 4
click at [113, 213] on icon at bounding box center [113, 212] width 1 height 1
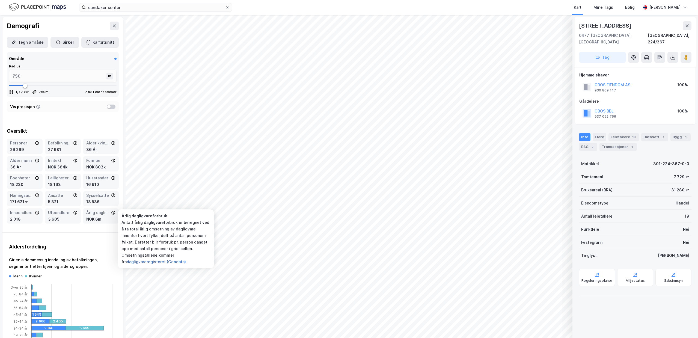
click at [0, 0] on button "dagligvareregisteret (Geodata)." at bounding box center [0, 0] width 0 height 0
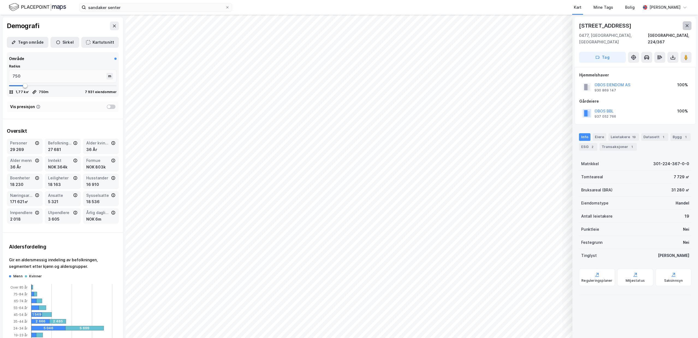
click at [690, 28] on button at bounding box center [687, 25] width 9 height 9
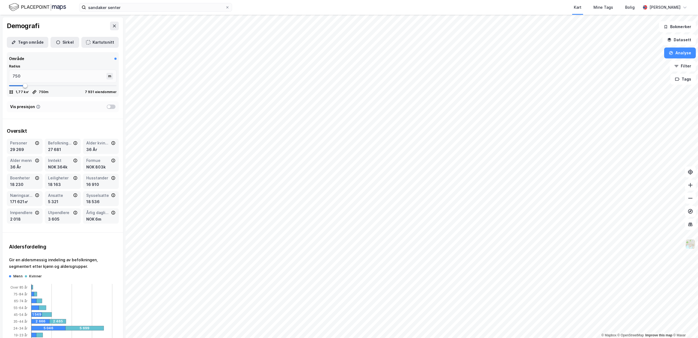
click at [688, 245] on img at bounding box center [690, 244] width 10 height 10
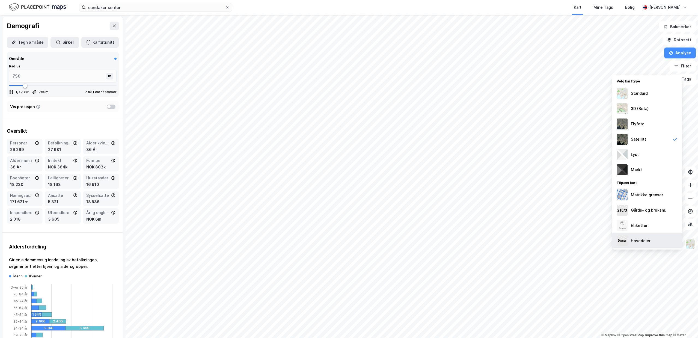
click at [655, 239] on div "Hovedeier" at bounding box center [647, 240] width 70 height 15
click at [80, 24] on div "Demografi" at bounding box center [62, 25] width 121 height 17
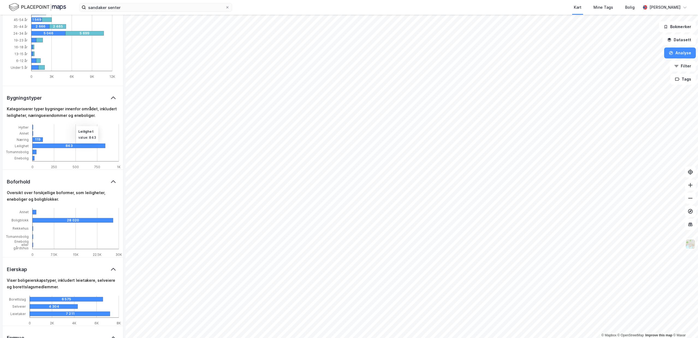
scroll to position [157, 0]
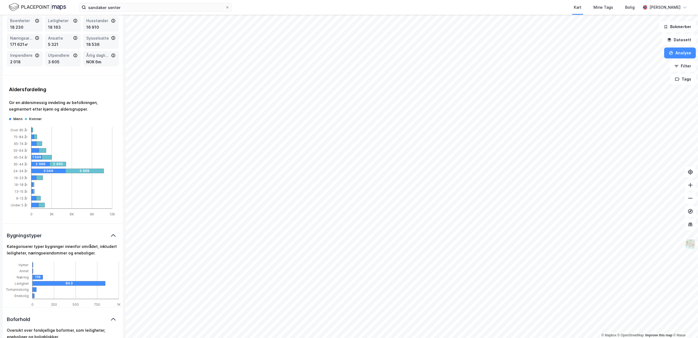
click at [691, 246] on img at bounding box center [690, 244] width 10 height 10
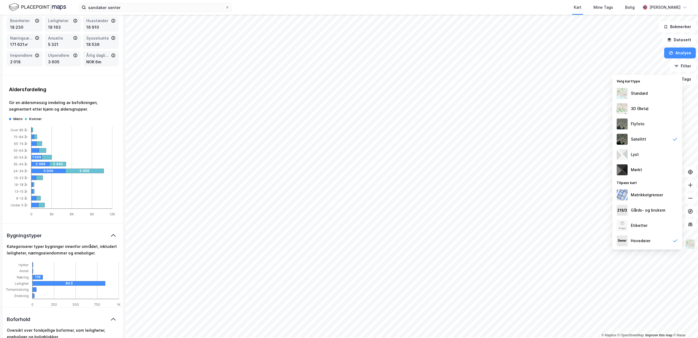
click at [691, 246] on img at bounding box center [690, 244] width 10 height 10
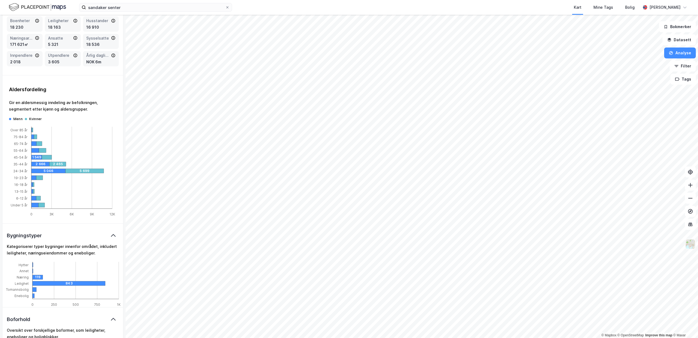
click at [691, 246] on img at bounding box center [690, 244] width 10 height 10
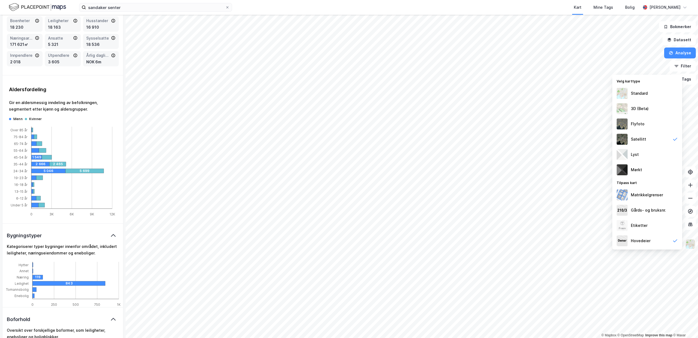
click at [691, 246] on img at bounding box center [690, 244] width 10 height 10
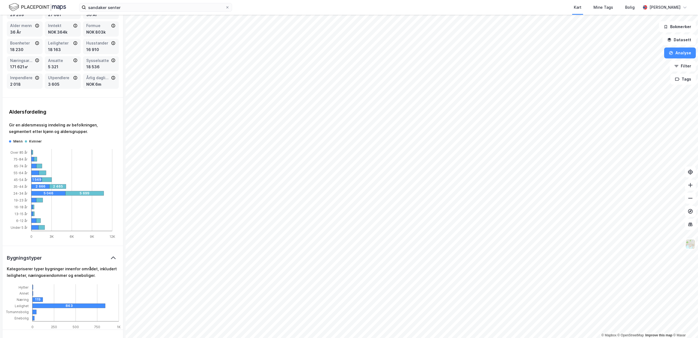
scroll to position [138, 0]
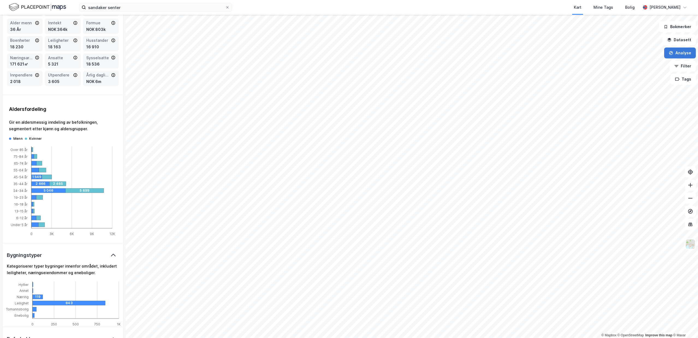
click at [677, 53] on button "Analyse" at bounding box center [680, 52] width 32 height 11
click at [629, 87] on div "Se demografi" at bounding box center [632, 87] width 47 height 5
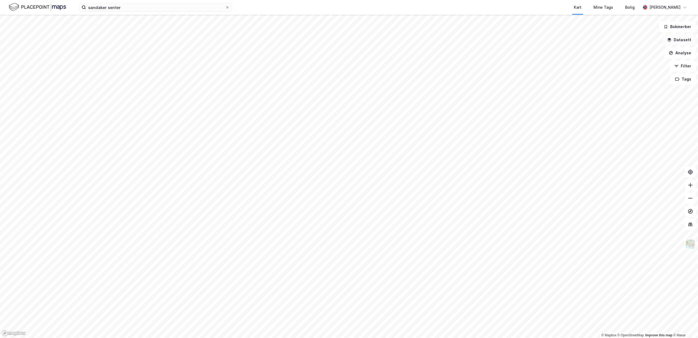
click at [677, 41] on button "Datasett" at bounding box center [678, 39] width 33 height 11
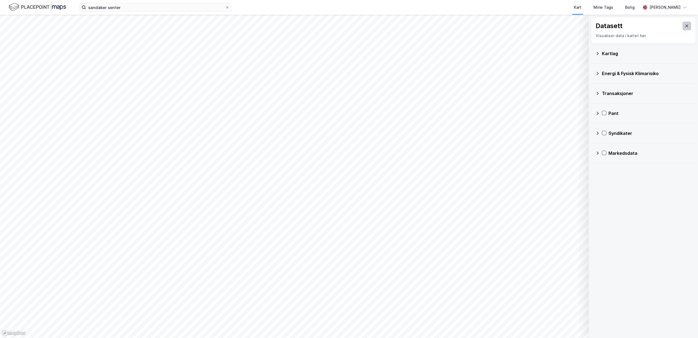
click at [691, 27] on div "Datasett Visualiser data i kartet her." at bounding box center [643, 30] width 105 height 27
click at [608, 53] on div "Kartlag" at bounding box center [647, 53] width 90 height 7
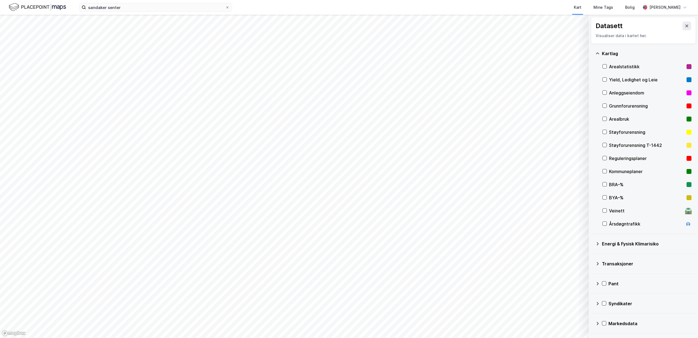
click at [608, 53] on div "Kartlag" at bounding box center [647, 53] width 90 height 7
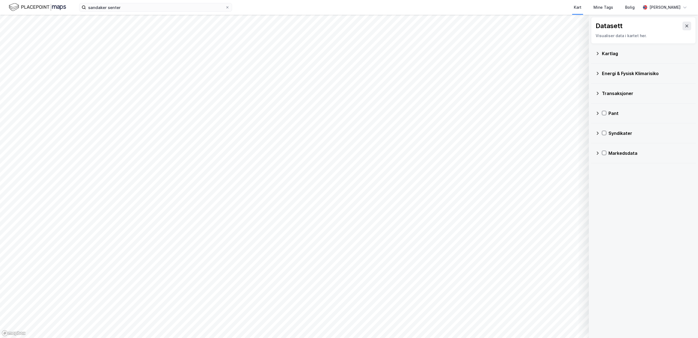
click at [693, 25] on div "Datasett Visualiser data i kartet her." at bounding box center [643, 30] width 105 height 27
click at [689, 26] on icon at bounding box center [687, 26] width 4 height 4
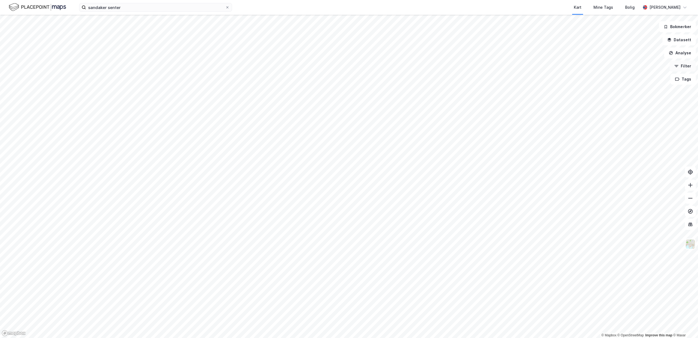
click at [685, 66] on button "Filter" at bounding box center [683, 66] width 26 height 11
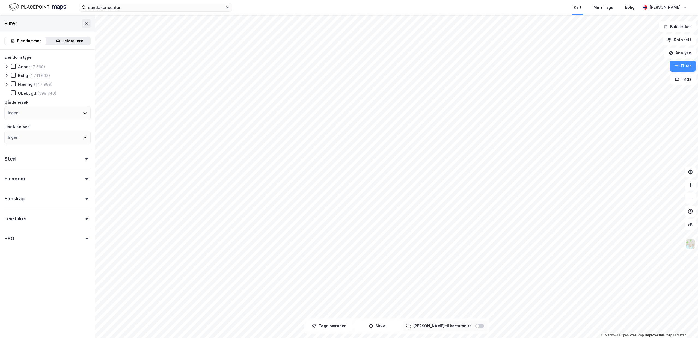
click at [4, 84] on icon at bounding box center [6, 84] width 4 height 4
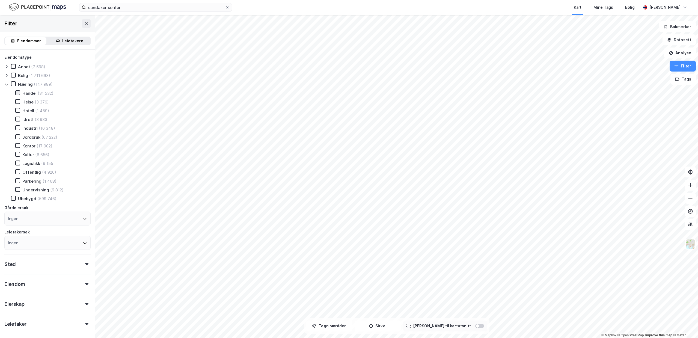
click at [19, 92] on icon at bounding box center [18, 93] width 4 height 4
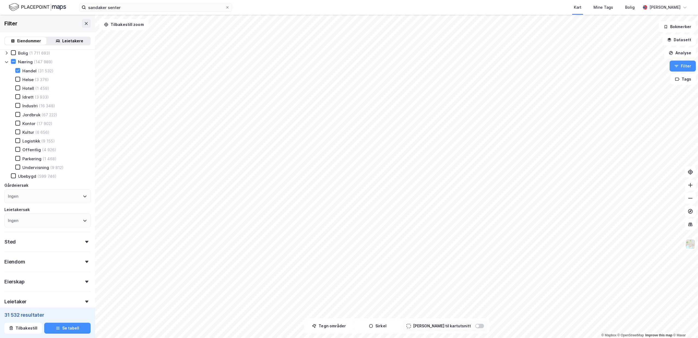
scroll to position [39, 0]
click at [28, 248] on div "Eiendom" at bounding box center [47, 243] width 86 height 16
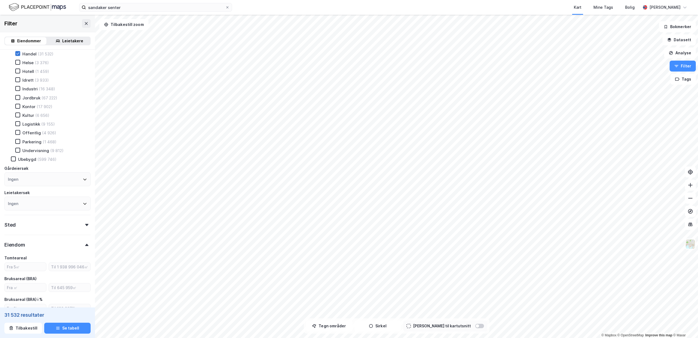
click at [20, 54] on div at bounding box center [17, 53] width 5 height 5
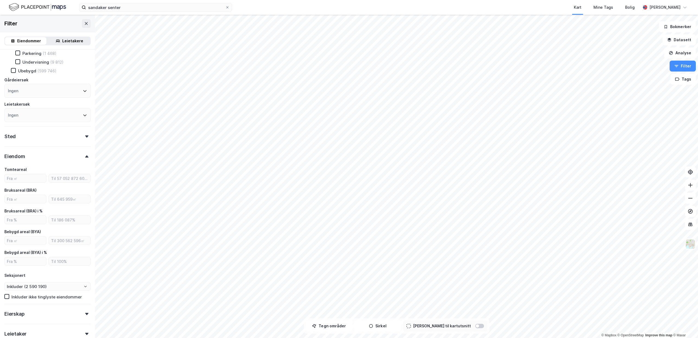
scroll to position [121, 0]
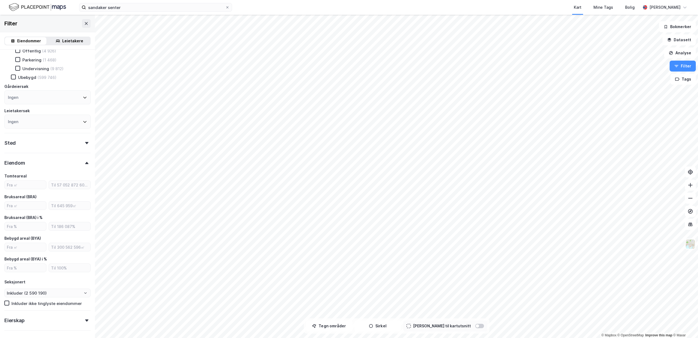
click at [84, 163] on div at bounding box center [87, 163] width 8 height 2
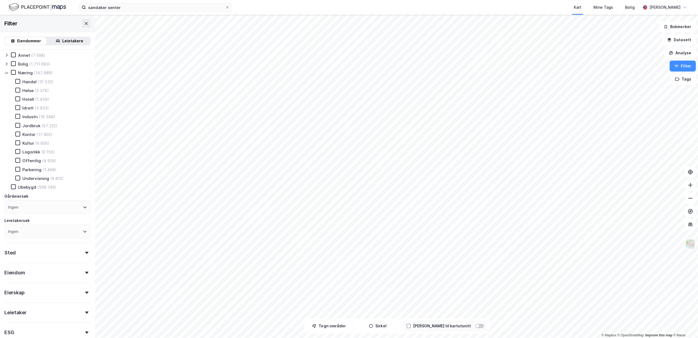
scroll to position [0, 0]
click at [16, 91] on icon at bounding box center [18, 93] width 4 height 4
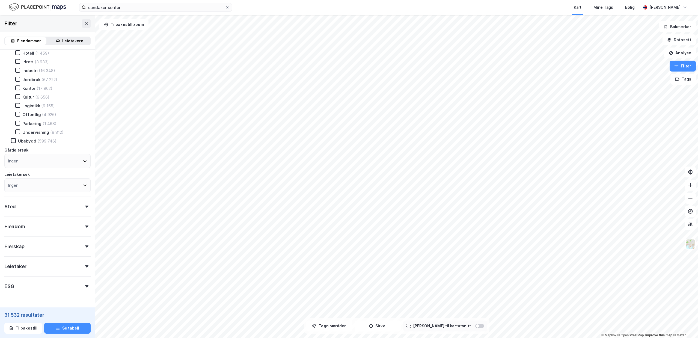
scroll to position [59, 0]
click at [48, 205] on div "Sted" at bounding box center [47, 203] width 86 height 16
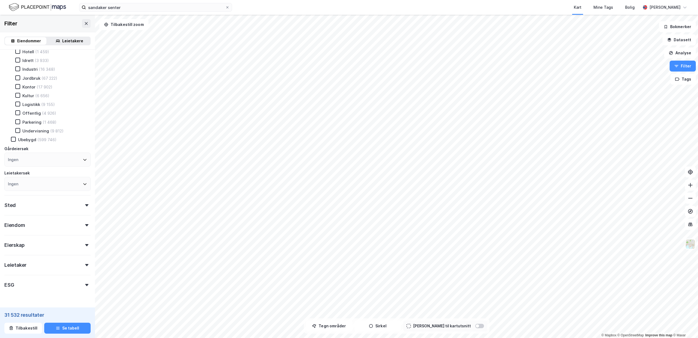
click at [42, 227] on div "Eiendom" at bounding box center [47, 223] width 86 height 16
click at [40, 251] on div "Leietaker" at bounding box center [47, 249] width 86 height 16
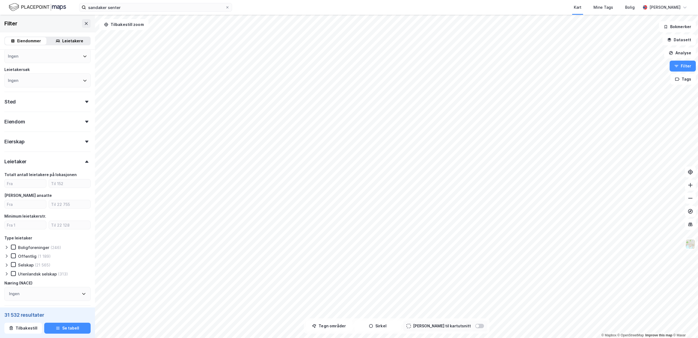
scroll to position [191, 0]
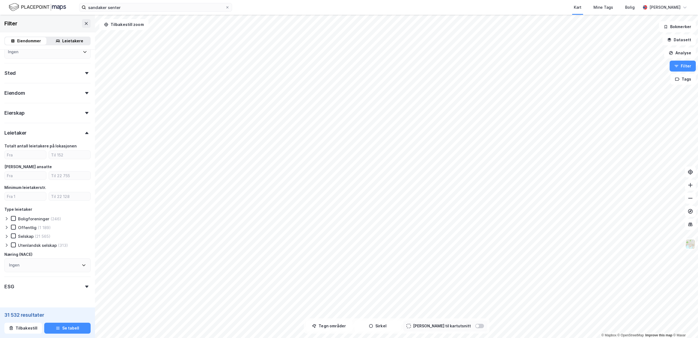
click at [54, 135] on div "Leietaker" at bounding box center [47, 131] width 86 height 16
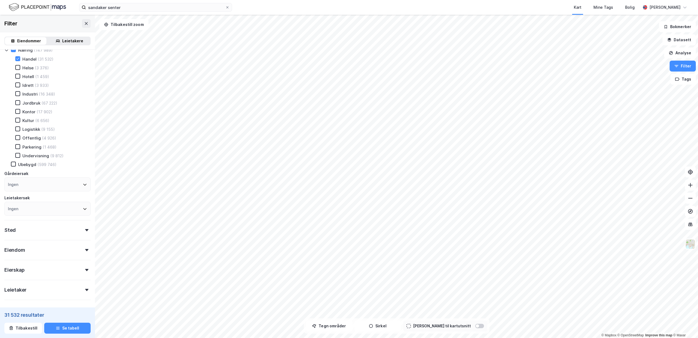
scroll to position [34, 0]
click at [47, 180] on div "Ingen" at bounding box center [47, 185] width 86 height 14
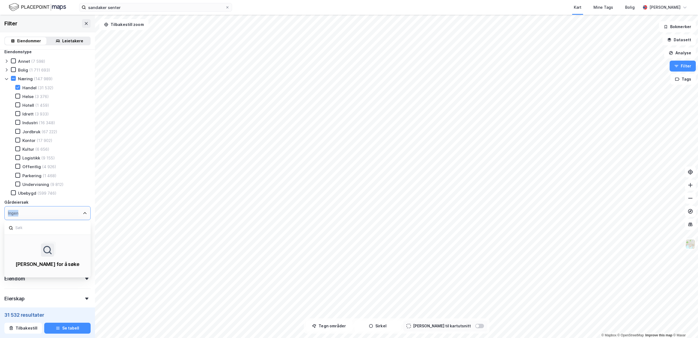
scroll to position [0, 0]
click at [58, 52] on div "Eiendomstype Annet (7 598) Bolig (1 711 693) Næring (147 989) Handel (31 532) H…" at bounding box center [47, 215] width 95 height 331
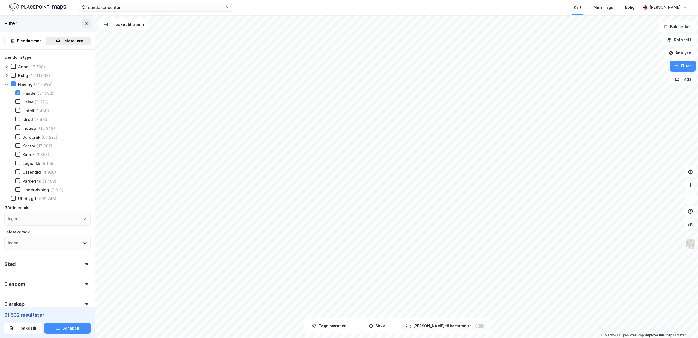
click at [8, 67] on icon at bounding box center [6, 66] width 4 height 4
click at [5, 73] on icon at bounding box center [6, 75] width 4 height 4
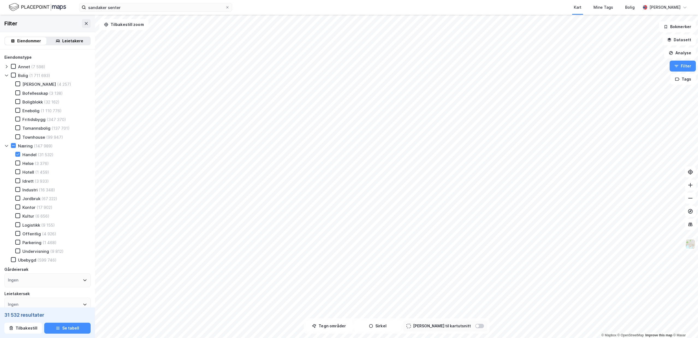
click at [5, 73] on icon at bounding box center [6, 75] width 4 height 4
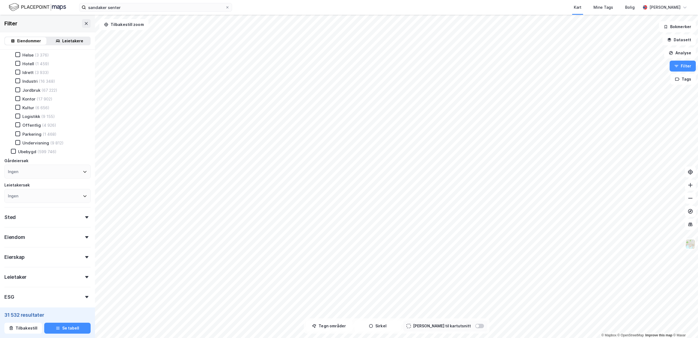
scroll to position [73, 0]
click at [65, 156] on div "Leietakersøk" at bounding box center [47, 159] width 86 height 7
click at [44, 156] on div "Leietakersøk" at bounding box center [47, 159] width 86 height 7
click at [42, 188] on div "Sted" at bounding box center [47, 189] width 86 height 16
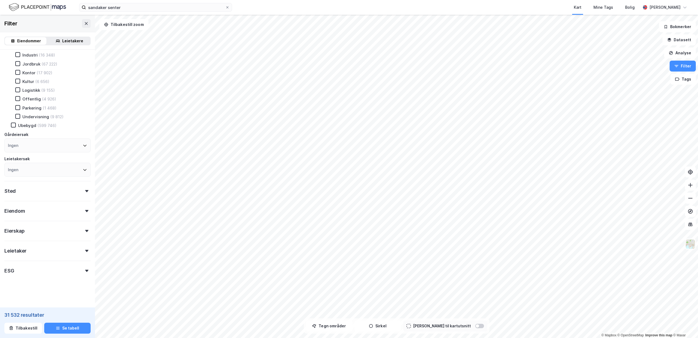
click at [63, 205] on div "Eiendom" at bounding box center [47, 209] width 86 height 16
click at [60, 250] on div "Eierskap" at bounding box center [47, 243] width 86 height 16
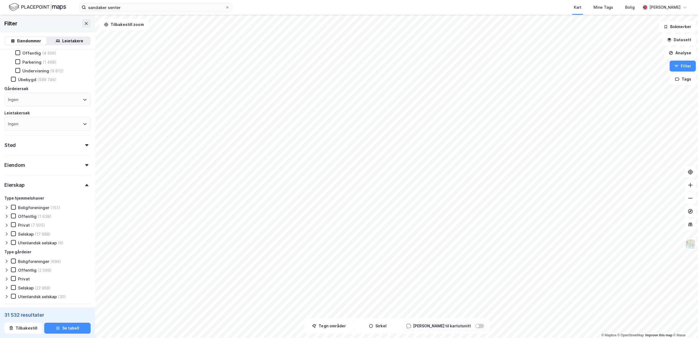
scroll to position [138, 0]
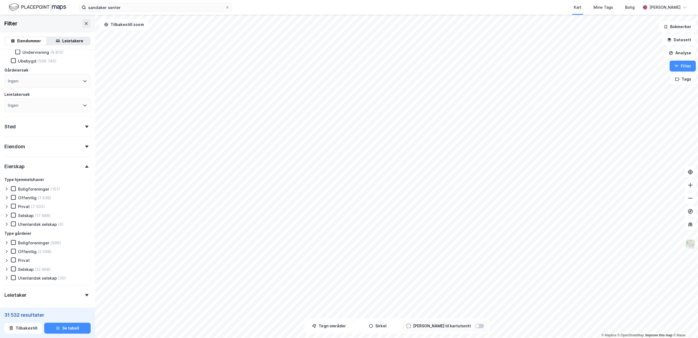
click at [41, 169] on div "Eierskap" at bounding box center [47, 164] width 86 height 16
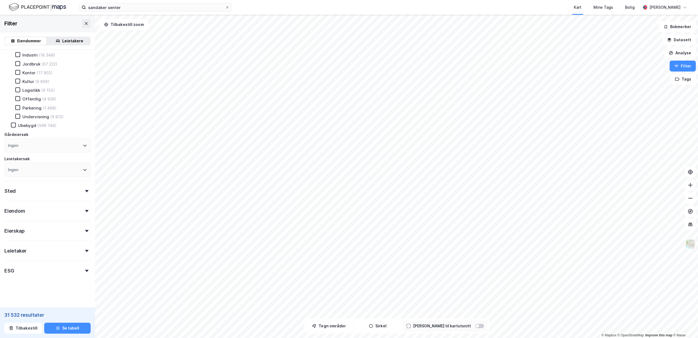
click at [84, 227] on div "Eierskap" at bounding box center [47, 229] width 86 height 16
click at [82, 229] on div "Eierskap" at bounding box center [47, 229] width 86 height 16
click at [80, 226] on div "Eierskap" at bounding box center [47, 229] width 86 height 16
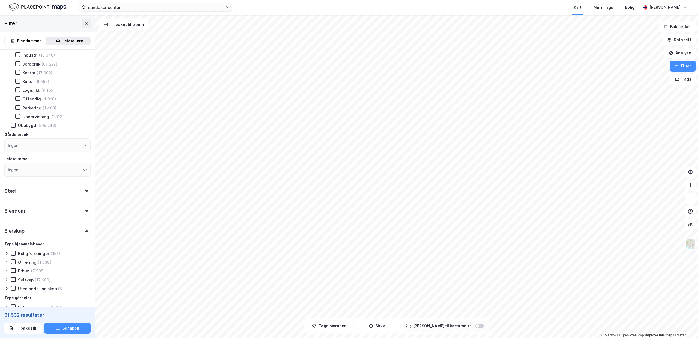
click at [80, 226] on div "Eierskap" at bounding box center [47, 229] width 86 height 16
click at [84, 208] on div "Eiendom" at bounding box center [47, 209] width 86 height 16
click at [83, 208] on div "Eiendom" at bounding box center [47, 209] width 86 height 16
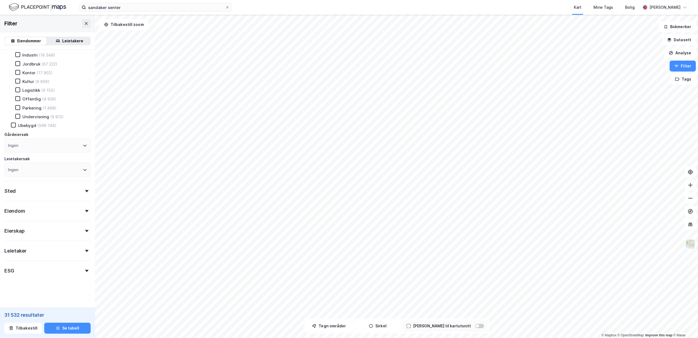
click at [83, 208] on div "Eiendom" at bounding box center [47, 209] width 86 height 16
click at [284, 5] on div "Kart Mine Tags Bolig" at bounding box center [449, 7] width 382 height 15
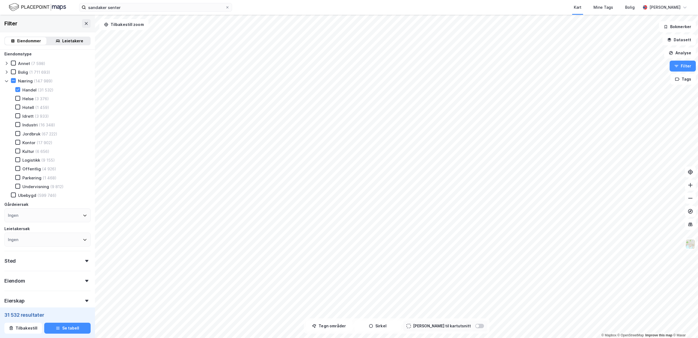
scroll to position [0, 0]
click at [20, 92] on div "Handel (31 532)" at bounding box center [31, 92] width 45 height 5
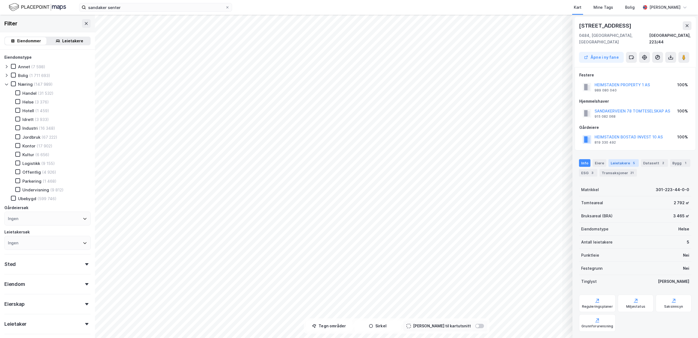
click at [631, 160] on div "5" at bounding box center [633, 162] width 5 height 5
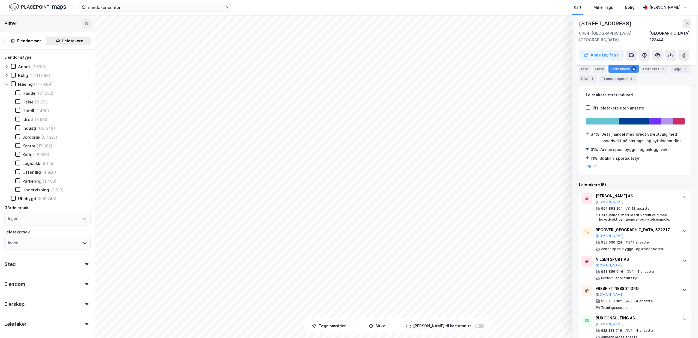
scroll to position [102, 0]
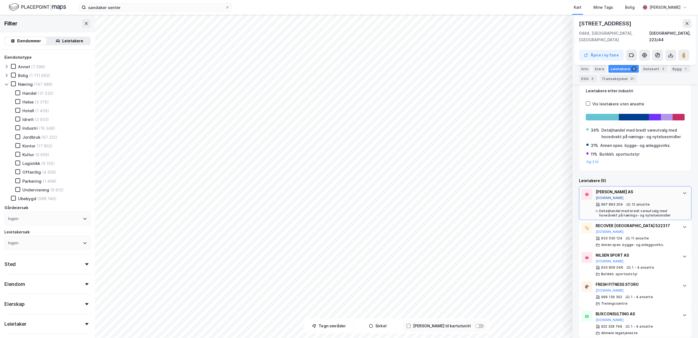
click at [601, 196] on button "[DOMAIN_NAME]" at bounding box center [610, 198] width 28 height 4
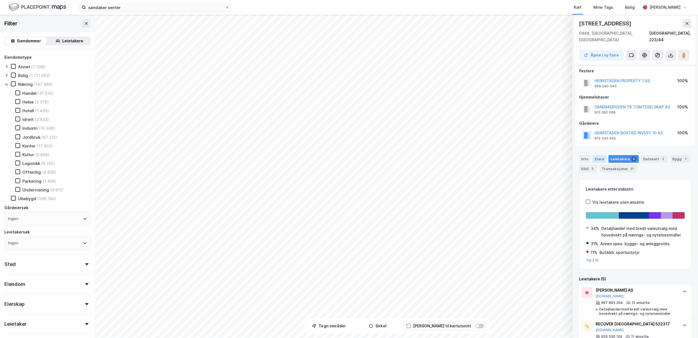
click at [597, 155] on div "Eiere" at bounding box center [600, 159] width 14 height 8
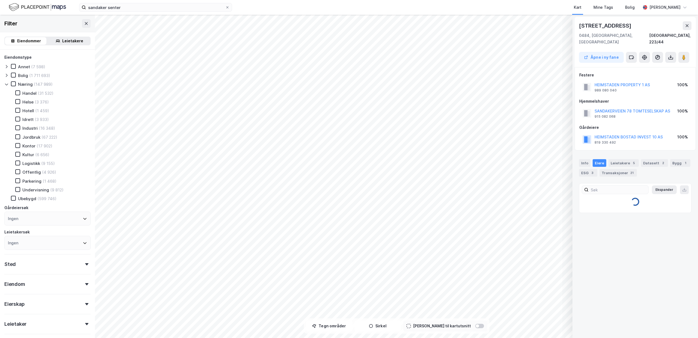
scroll to position [0, 0]
